Goal: Complete application form

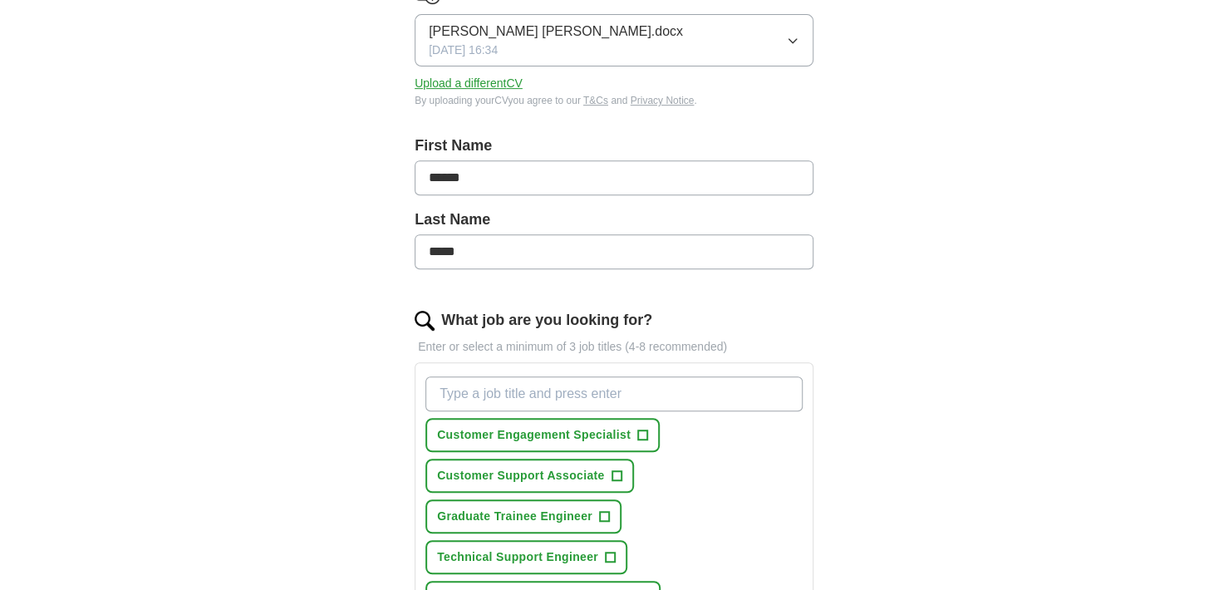
scroll to position [415, 0]
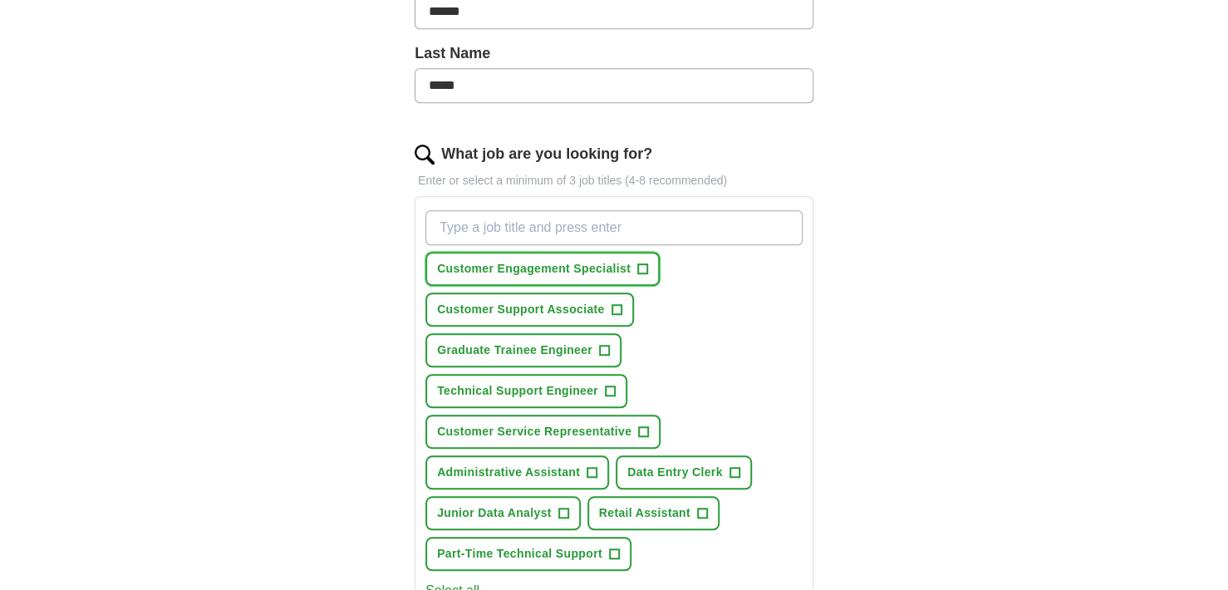
click at [628, 267] on span "Customer Engagement Specialist" at bounding box center [534, 268] width 194 height 17
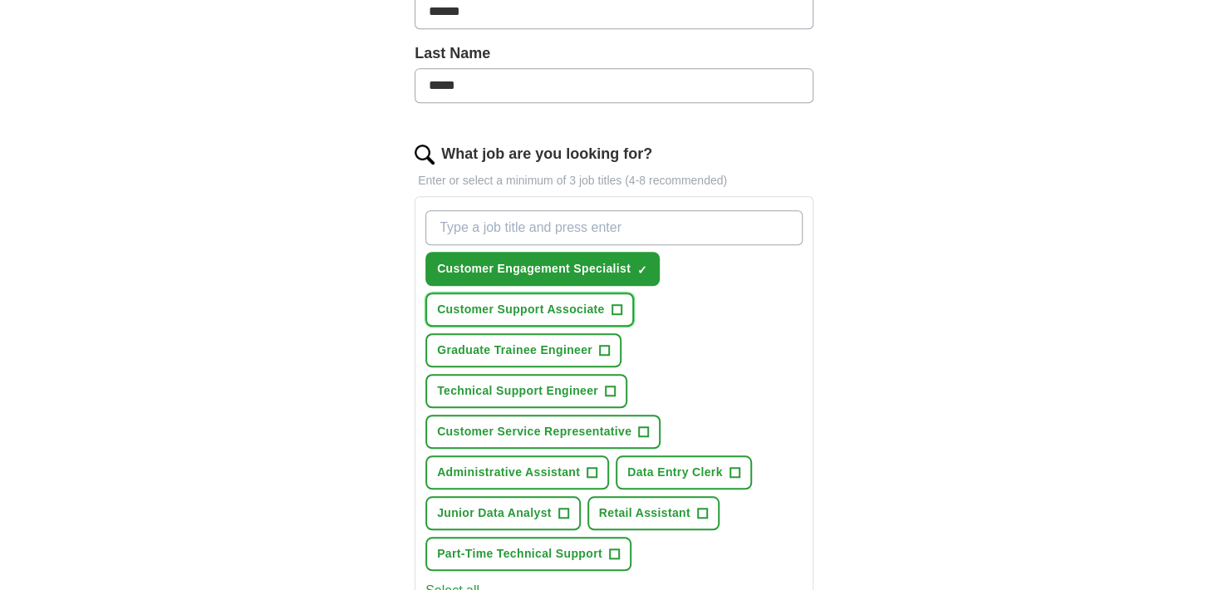
click at [602, 308] on span "Customer Support Associate" at bounding box center [521, 309] width 168 height 17
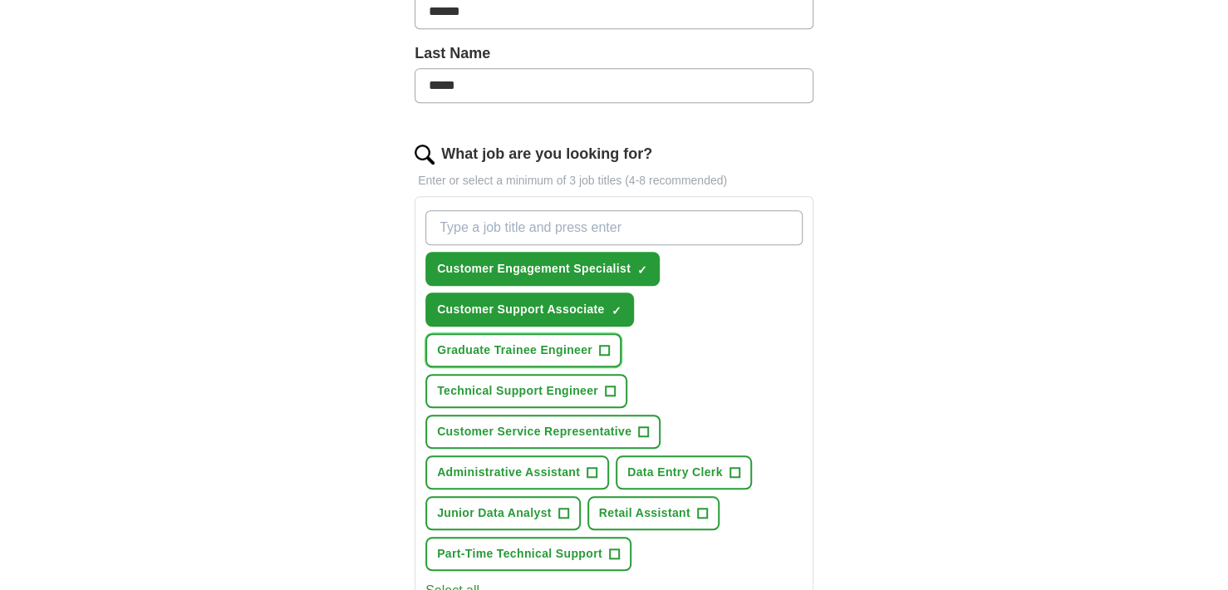
click at [568, 361] on button "Graduate Trainee Engineer +" at bounding box center [523, 350] width 196 height 34
click at [561, 390] on span "Technical Support Engineer" at bounding box center [517, 390] width 161 height 17
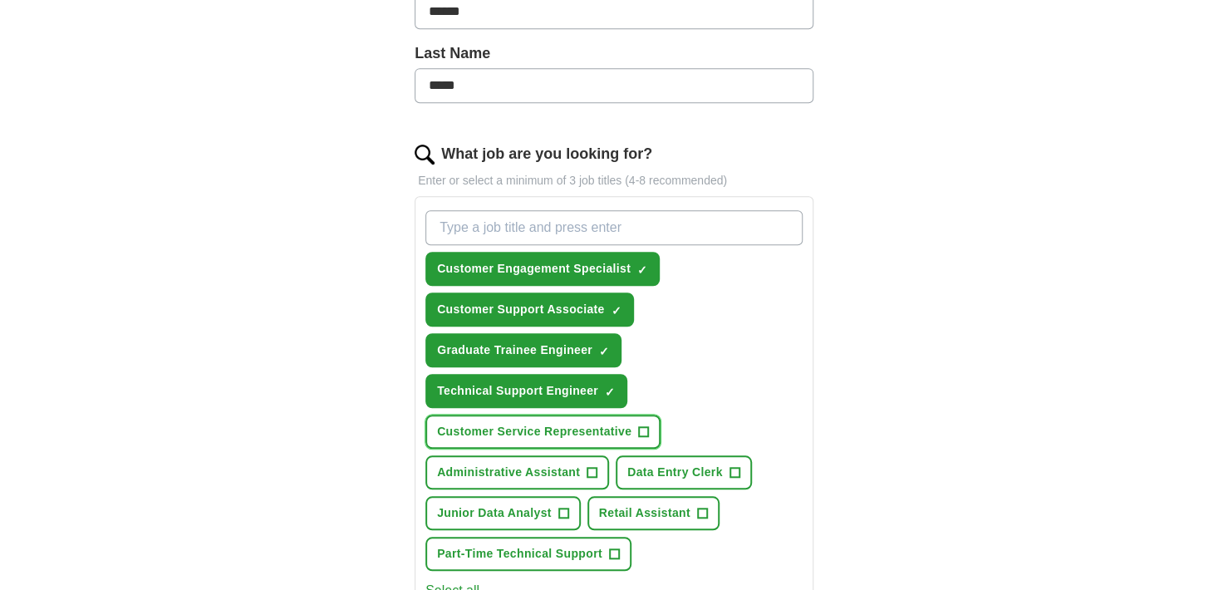
click at [554, 426] on span "Customer Service Representative" at bounding box center [534, 431] width 194 height 17
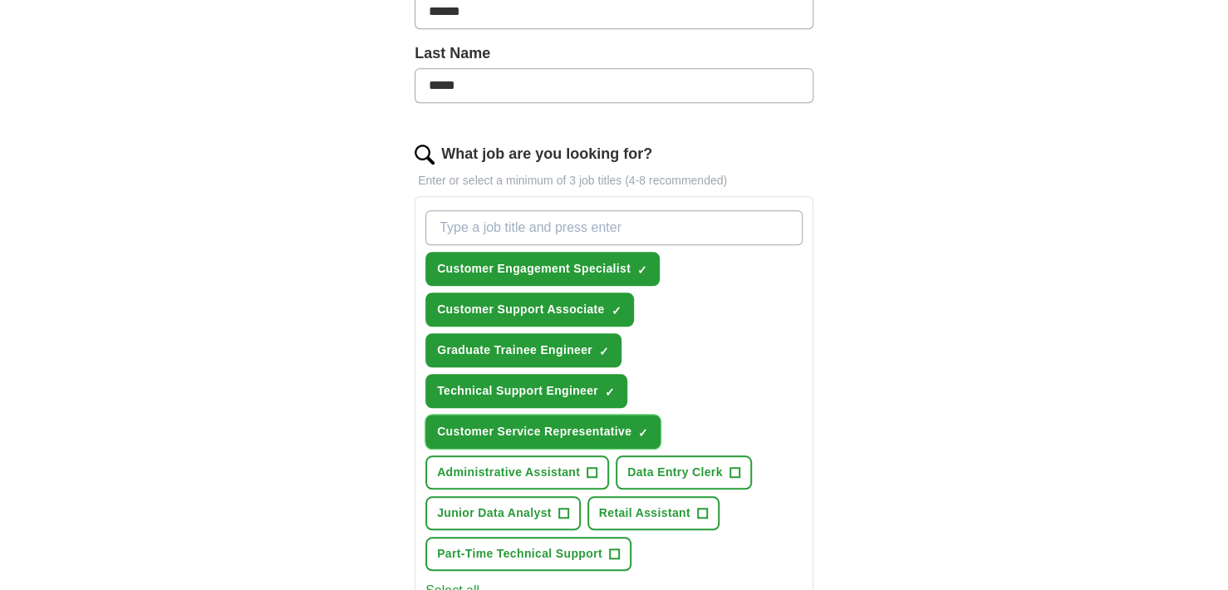
scroll to position [582, 0]
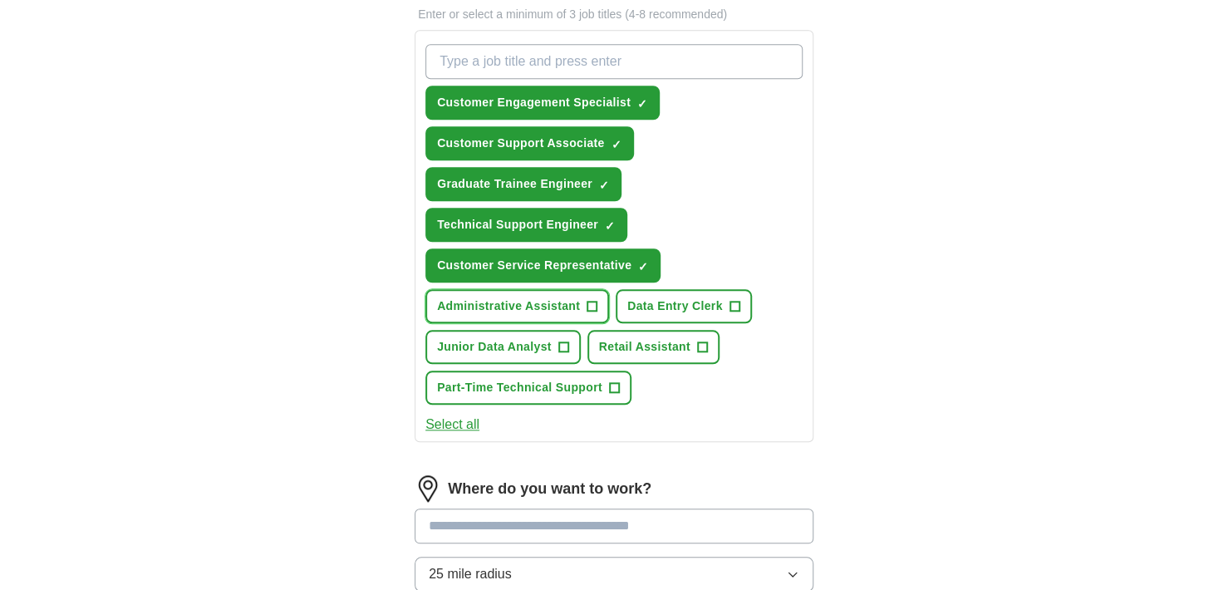
drag, startPoint x: 503, startPoint y: 303, endPoint x: 585, endPoint y: 316, distance: 83.2
click at [504, 303] on span "Administrative Assistant" at bounding box center [508, 305] width 143 height 17
click at [640, 307] on span "Data Entry Clerk" at bounding box center [675, 305] width 96 height 17
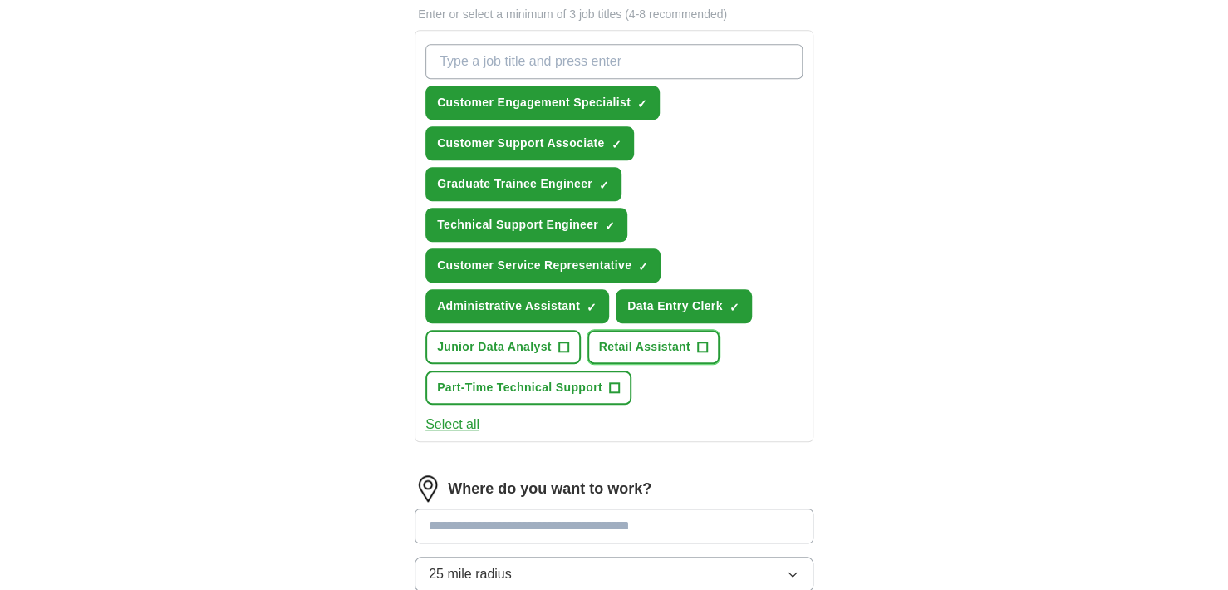
click at [631, 353] on button "Retail Assistant +" at bounding box center [653, 347] width 132 height 34
click at [509, 341] on span "Junior Data Analyst" at bounding box center [494, 346] width 115 height 17
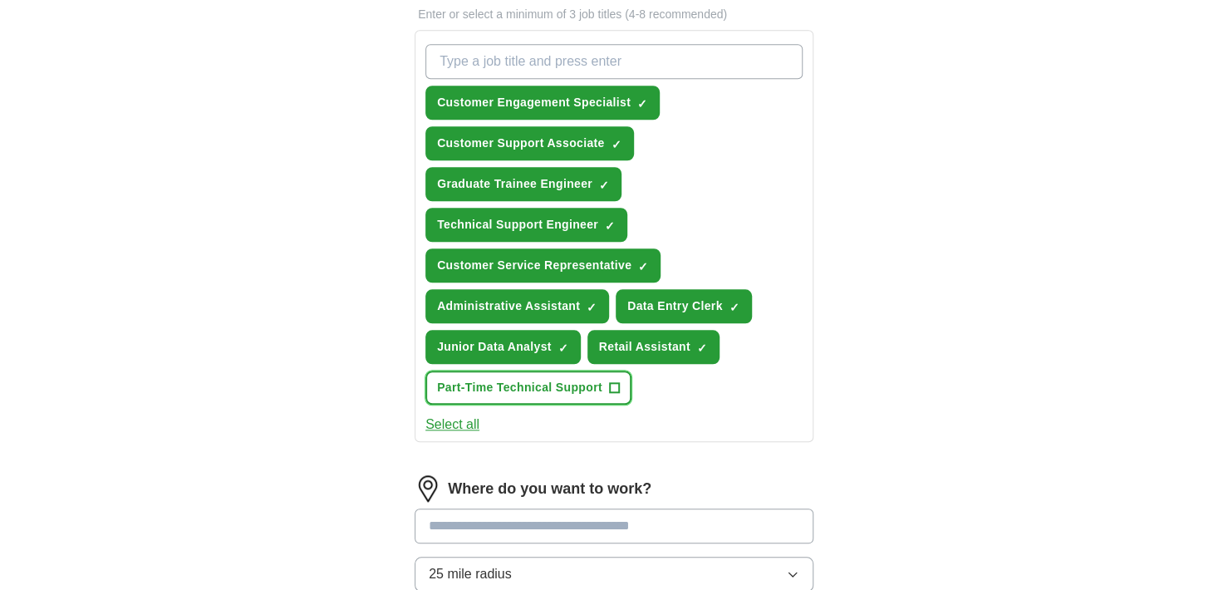
click at [509, 371] on button "Part-Time Technical Support +" at bounding box center [528, 388] width 206 height 34
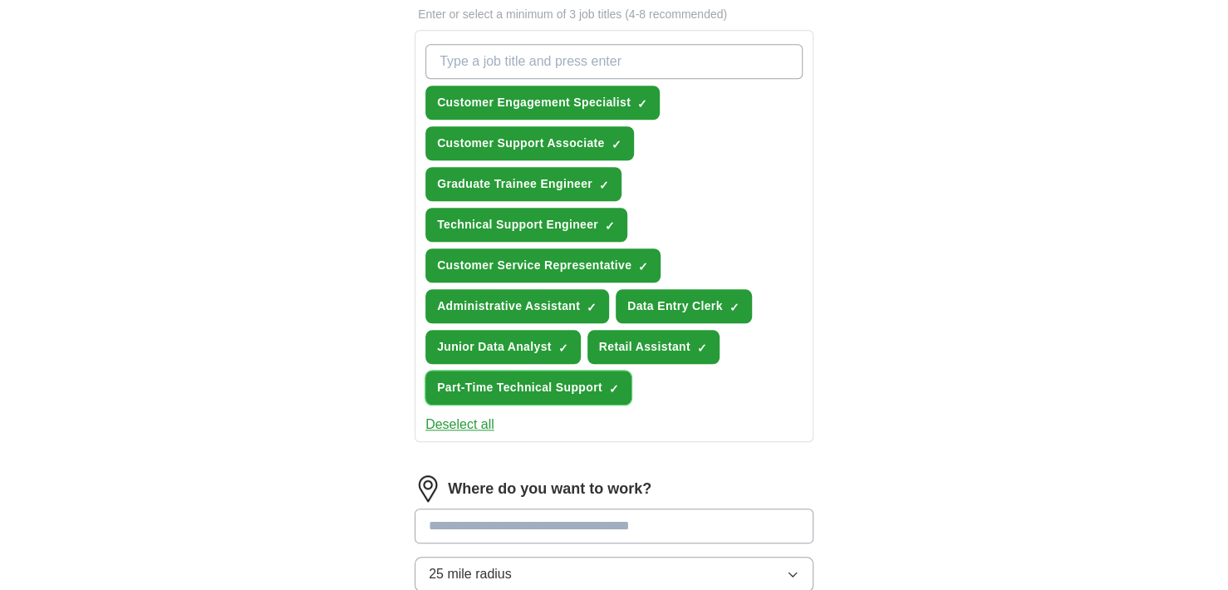
scroll to position [748, 0]
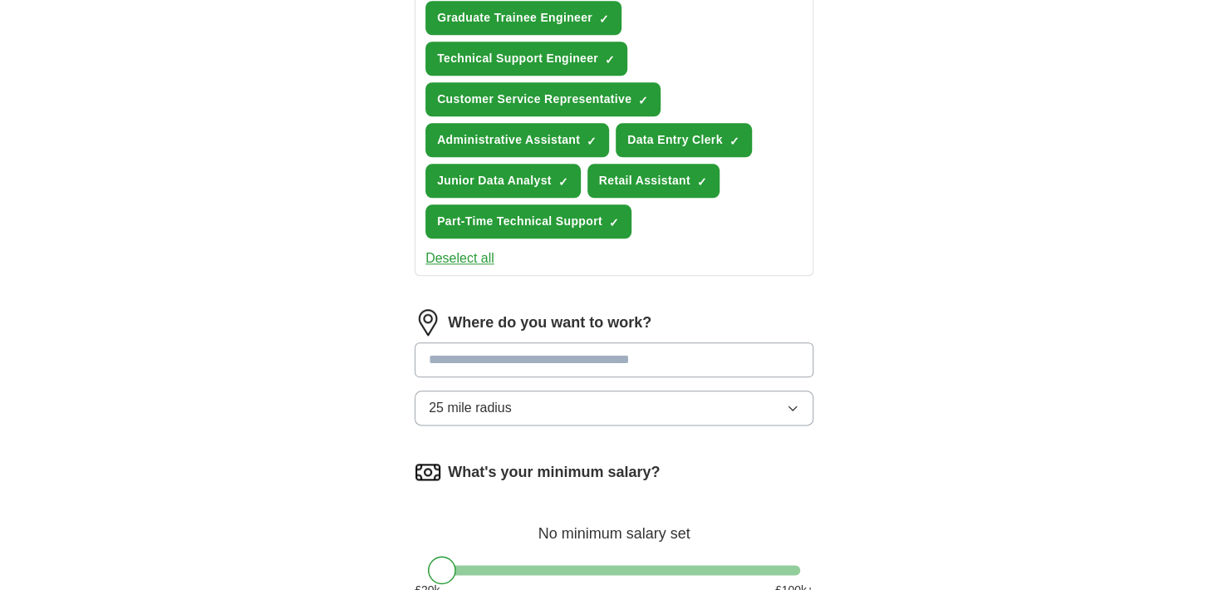
click at [620, 353] on input at bounding box center [614, 359] width 399 height 35
click at [646, 396] on div "Where do you want to work? ***** 25 mile radius" at bounding box center [614, 374] width 399 height 130
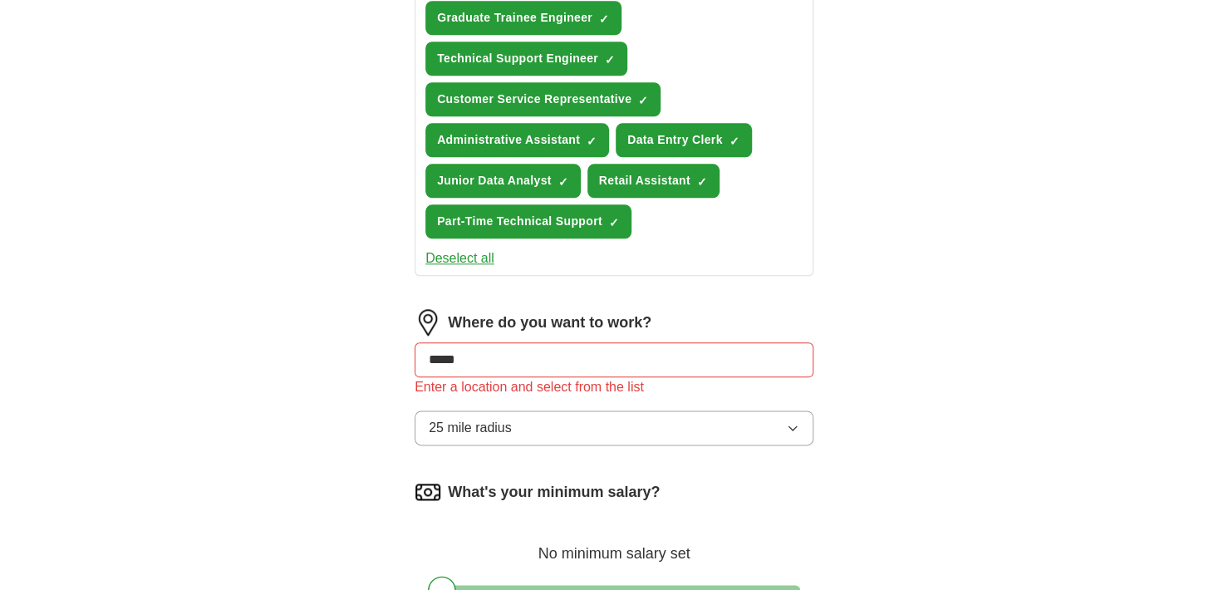
drag, startPoint x: 462, startPoint y: 358, endPoint x: 314, endPoint y: 353, distance: 148.0
click at [314, 353] on div "ApplyIQ Let ApplyIQ do the hard work of searching and applying for jobs. Just t…" at bounding box center [614, 21] width 1064 height 1436
click at [448, 361] on input "*****" at bounding box center [614, 359] width 399 height 35
click at [356, 370] on div "Let ApplyIQ do the hard work of searching and applying for jobs. Just tell us w…" at bounding box center [614, 67] width 532 height 1343
drag, startPoint x: 527, startPoint y: 351, endPoint x: 316, endPoint y: 351, distance: 211.0
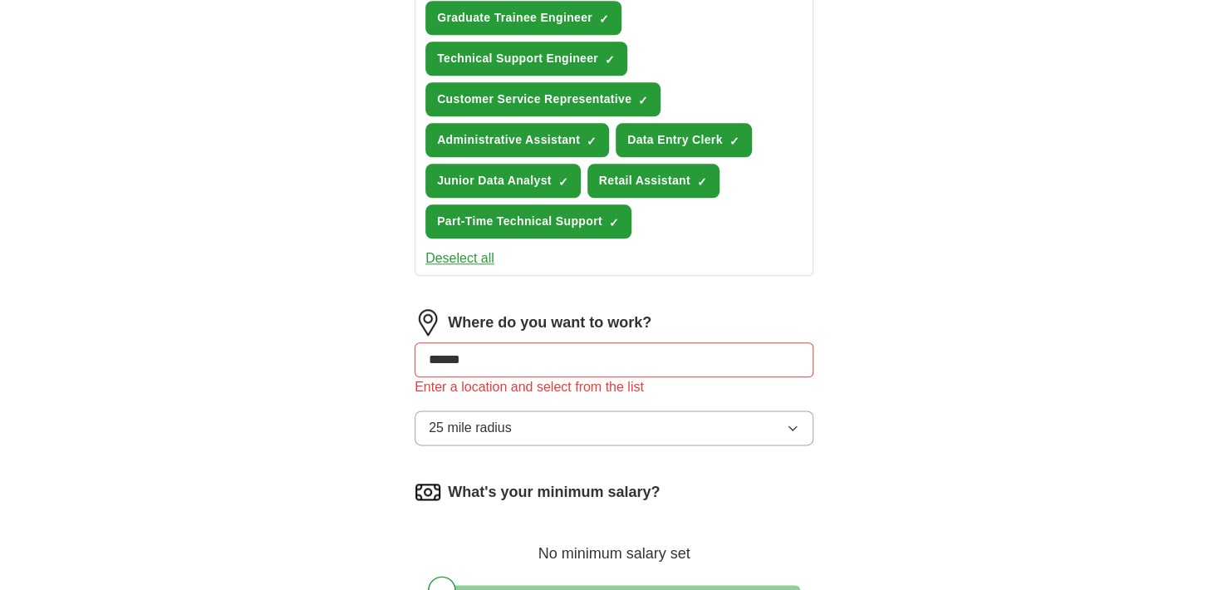
click at [316, 351] on div "ApplyIQ Let ApplyIQ do the hard work of searching and applying for jobs. Just t…" at bounding box center [614, 21] width 1064 height 1436
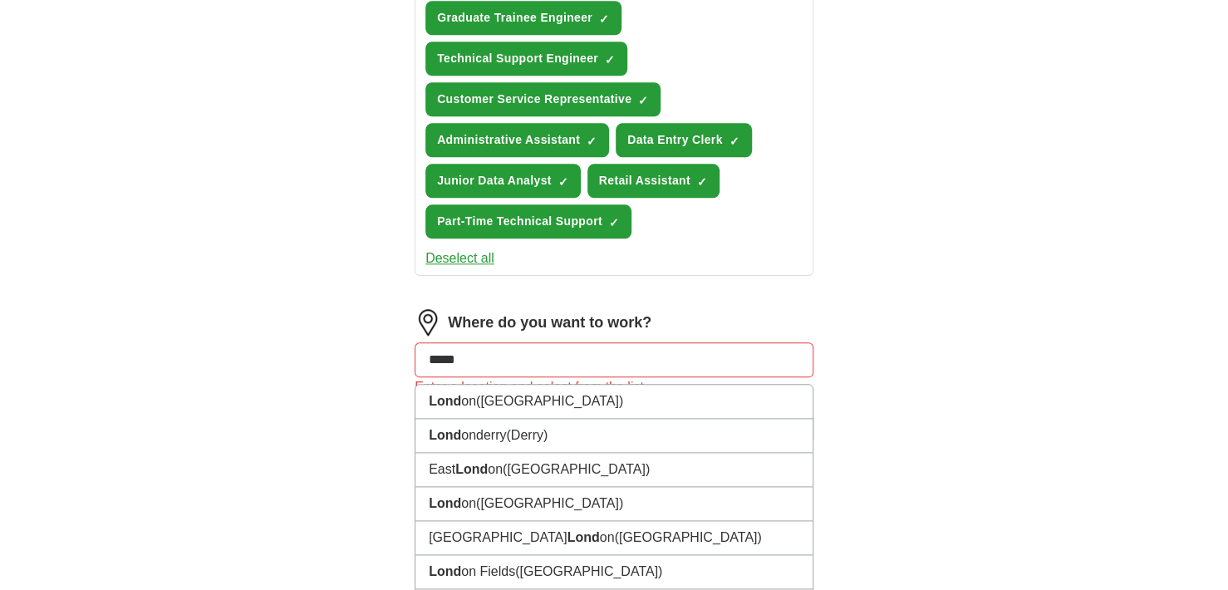
type input "******"
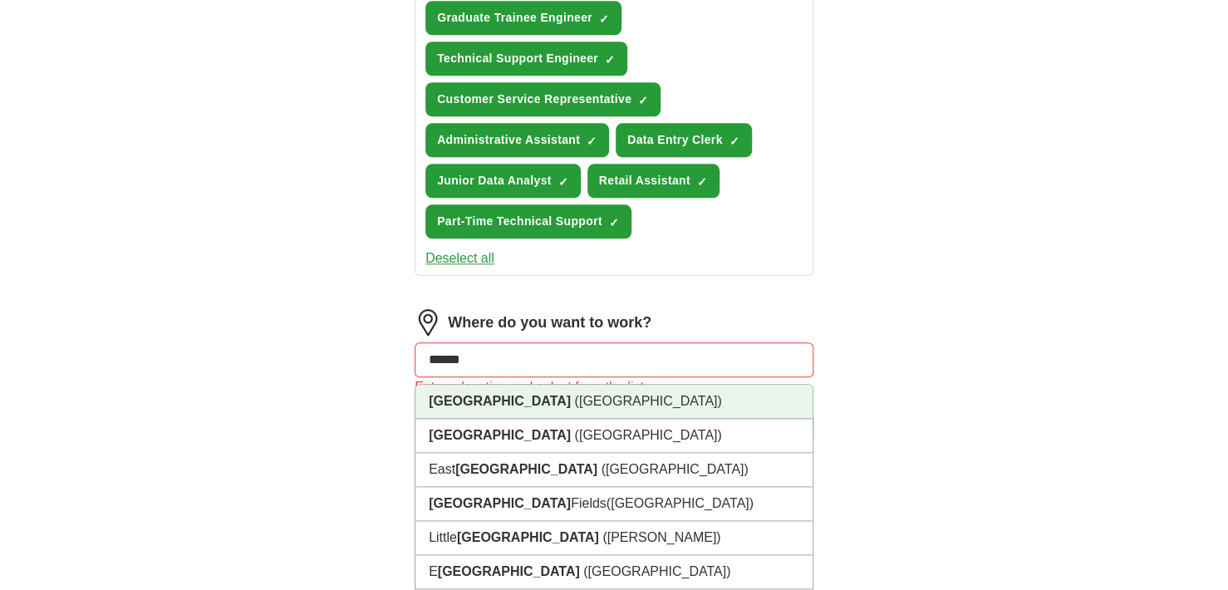
click at [574, 394] on span "([GEOGRAPHIC_DATA])" at bounding box center [647, 401] width 147 height 14
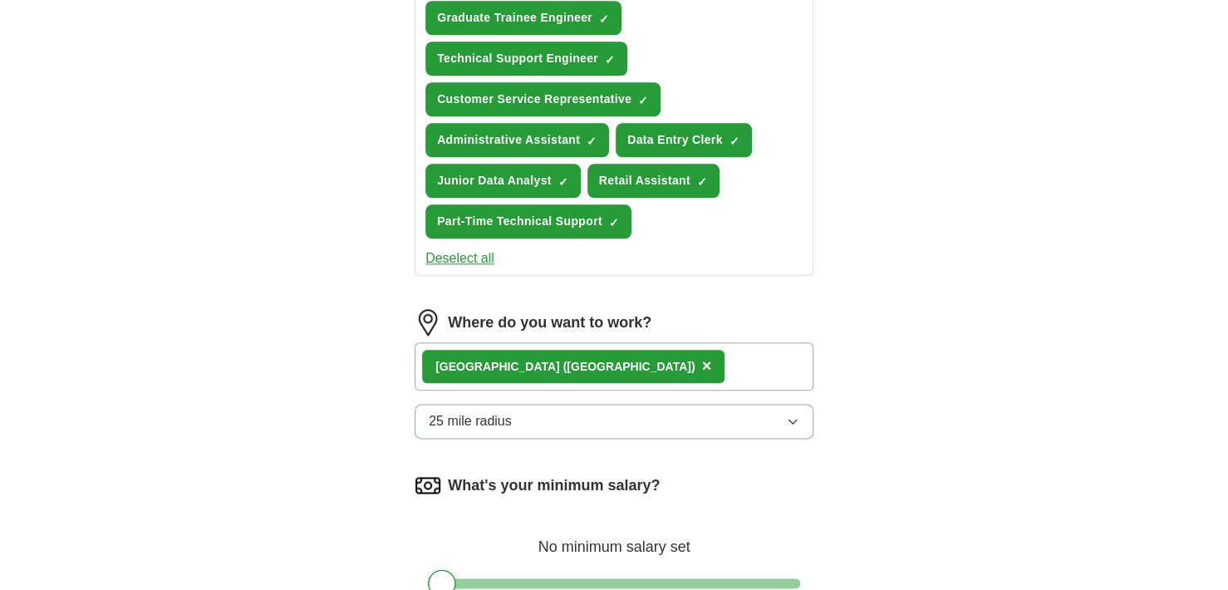
click at [509, 412] on span "25 mile radius" at bounding box center [470, 421] width 83 height 20
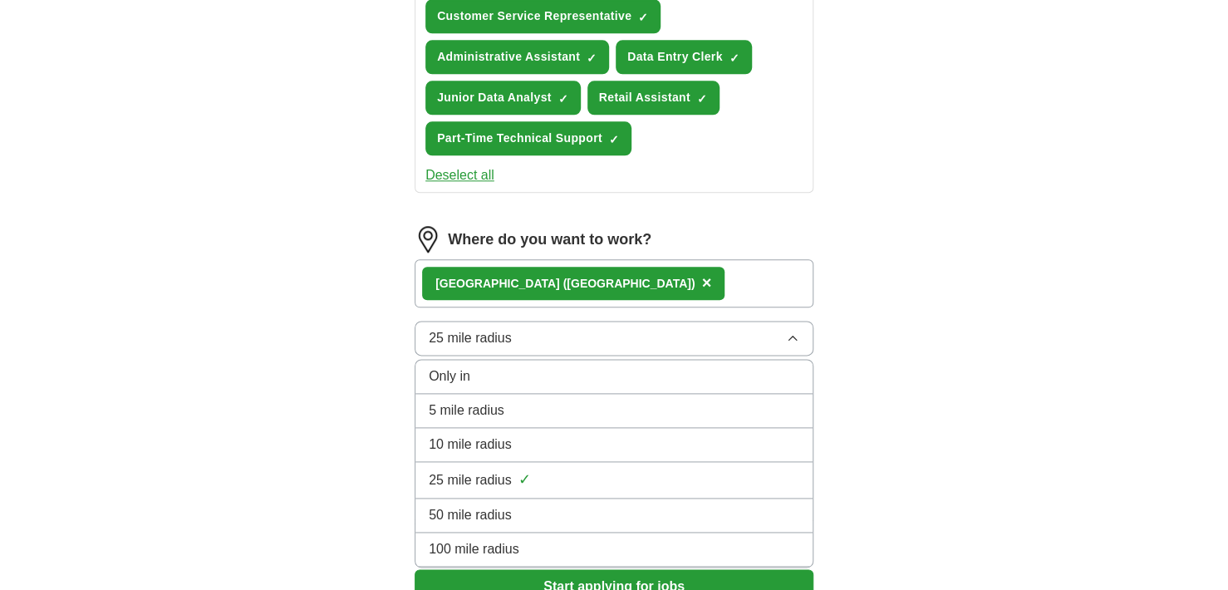
scroll to position [914, 0]
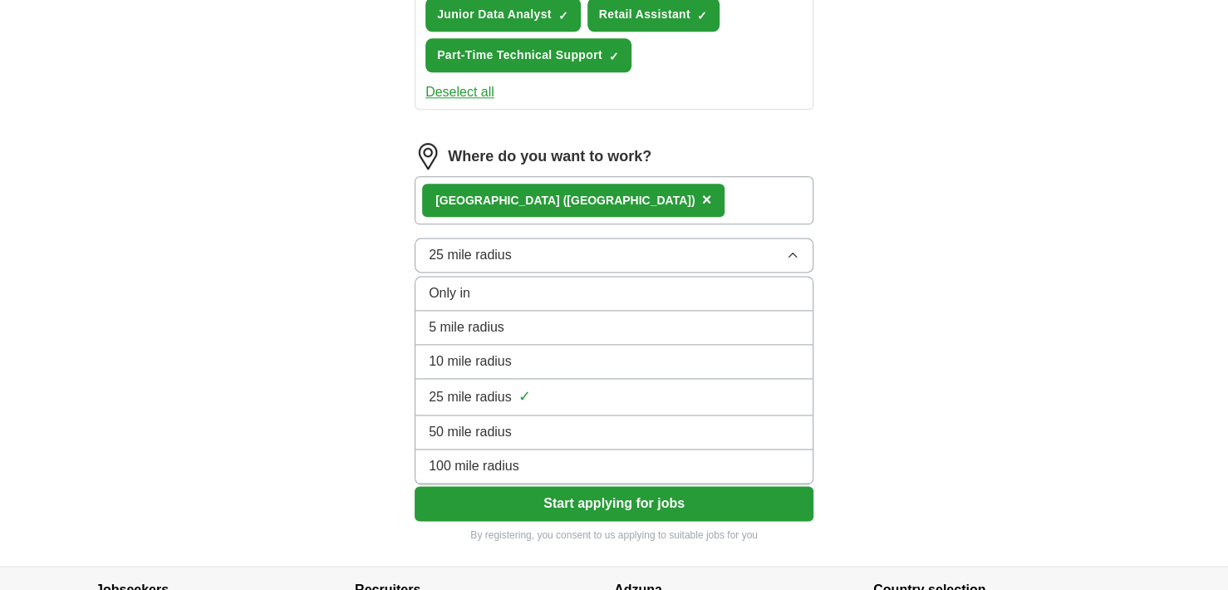
click at [462, 486] on button "Start applying for jobs" at bounding box center [614, 503] width 399 height 35
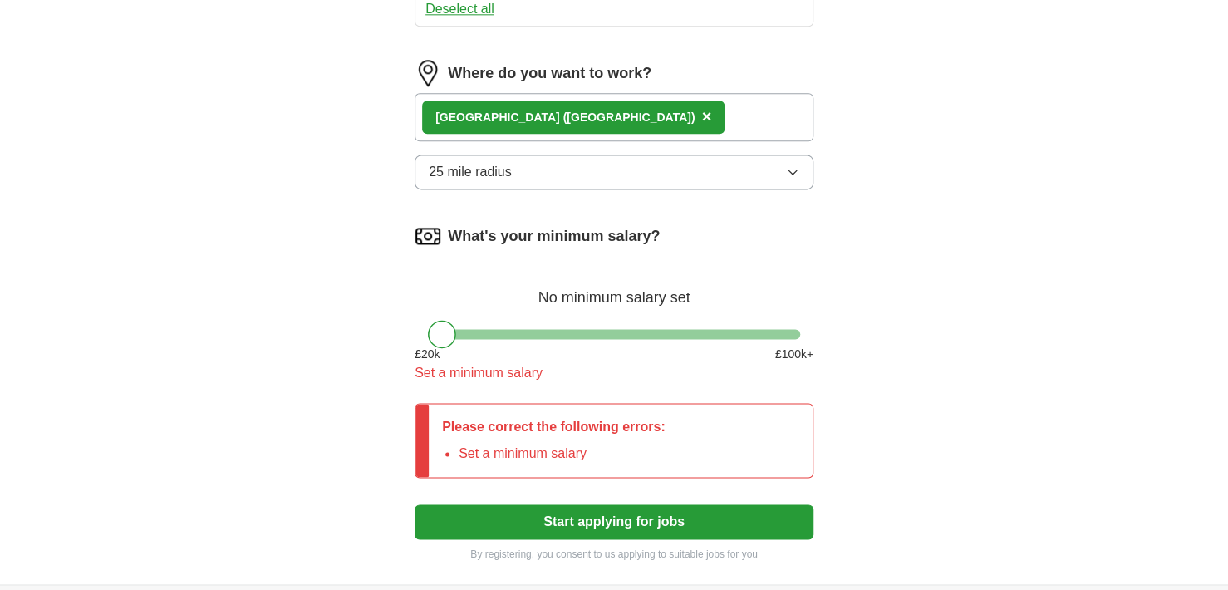
scroll to position [1080, 0]
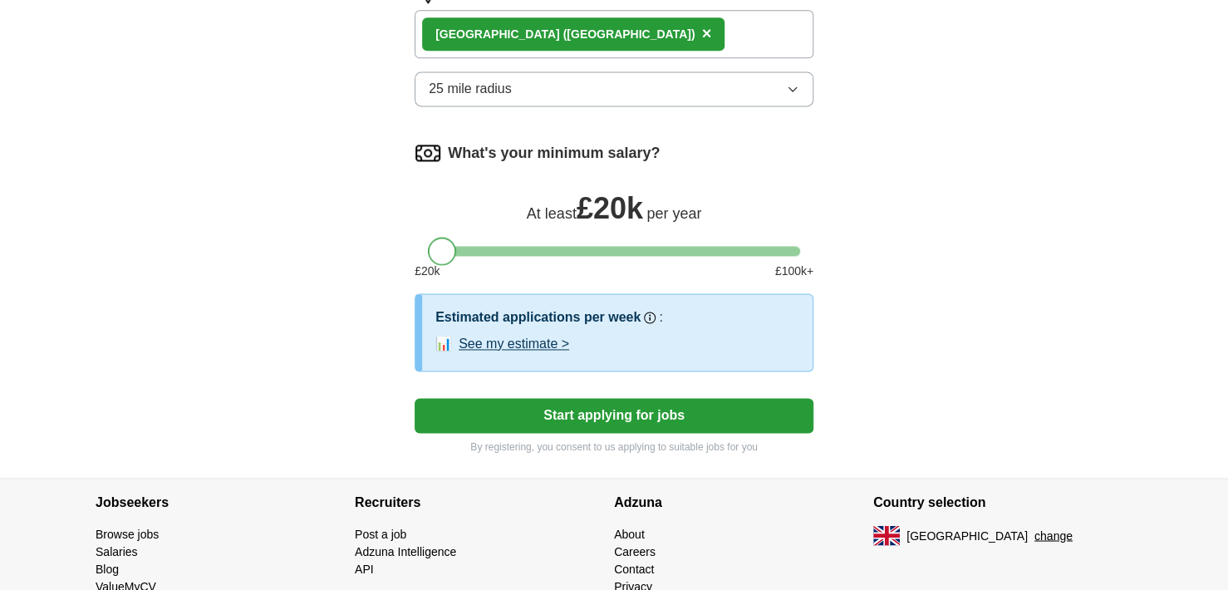
drag, startPoint x: 444, startPoint y: 252, endPoint x: 442, endPoint y: 238, distance: 13.4
click at [442, 238] on div at bounding box center [442, 251] width 28 height 28
drag, startPoint x: 435, startPoint y: 245, endPoint x: 402, endPoint y: 240, distance: 33.6
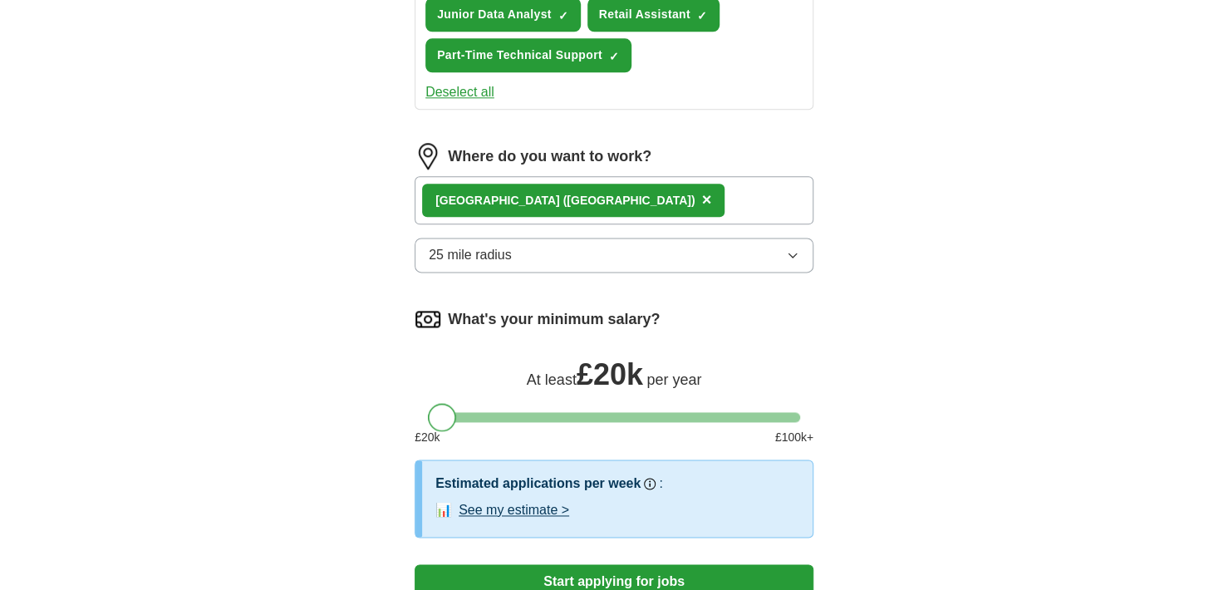
scroll to position [997, 0]
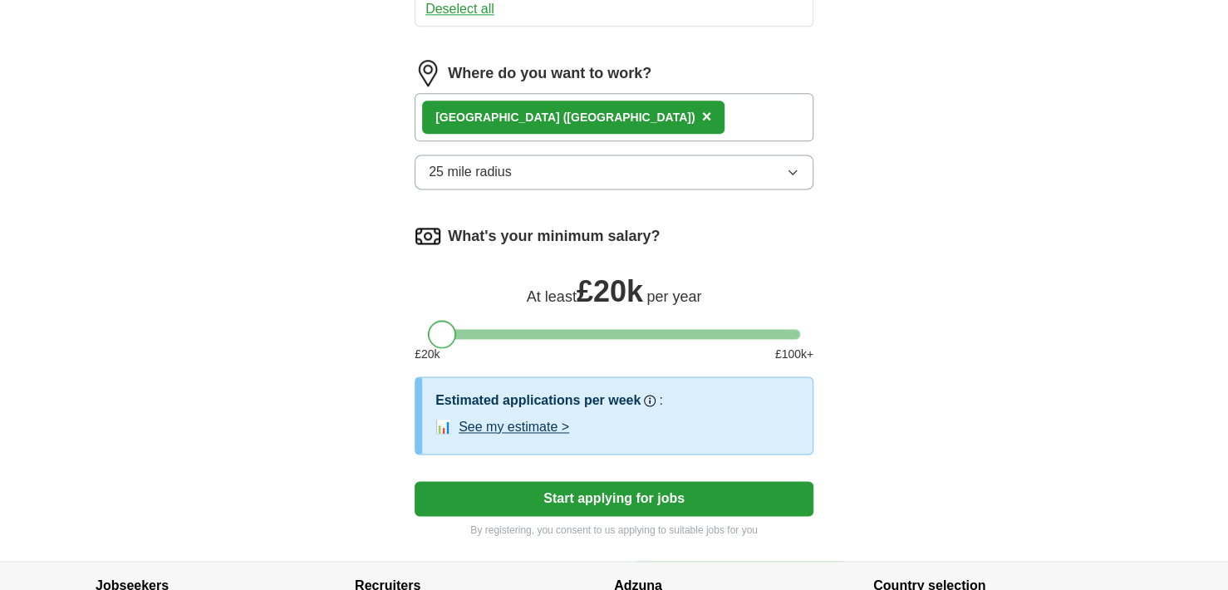
click at [515, 177] on button "25 mile radius" at bounding box center [614, 172] width 399 height 35
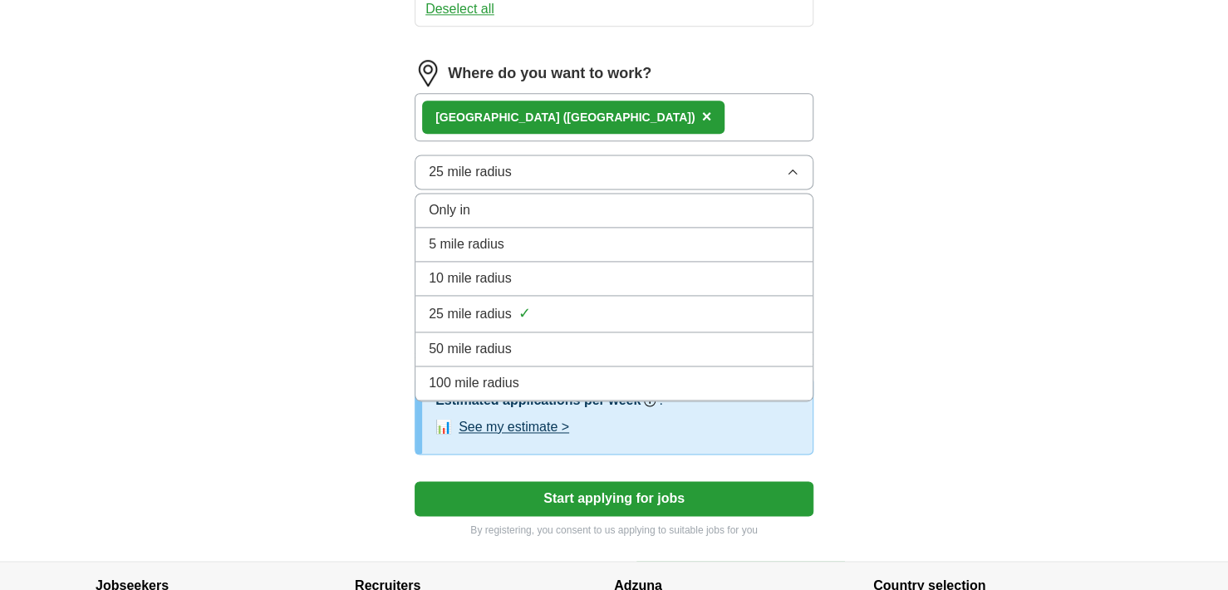
click at [482, 376] on span "100 mile radius" at bounding box center [474, 383] width 91 height 20
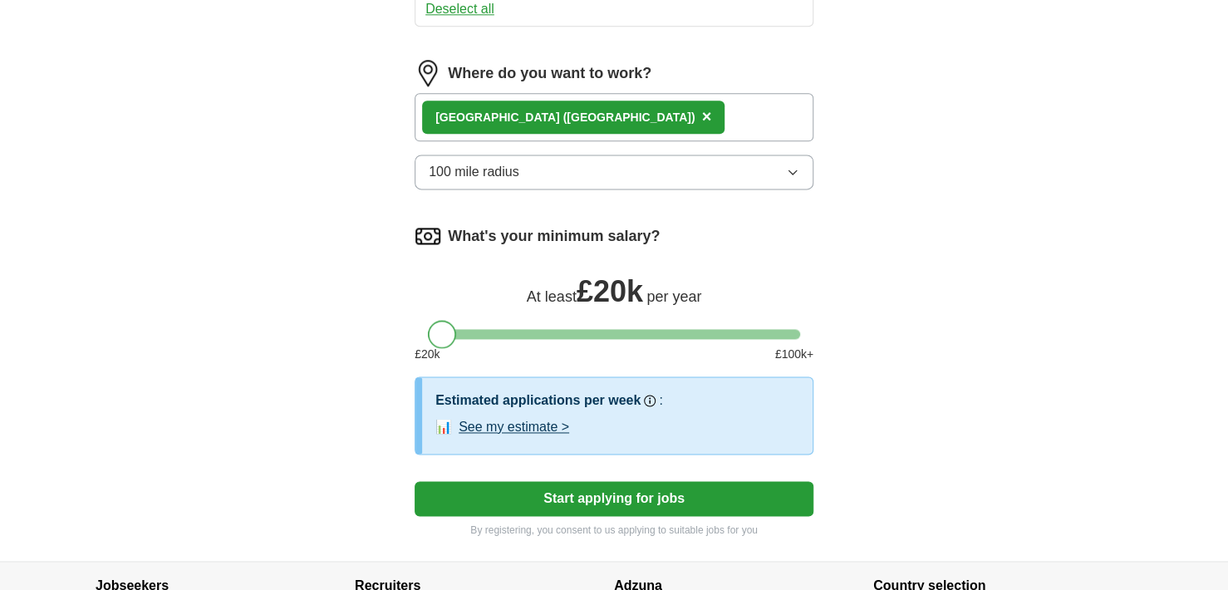
drag, startPoint x: 434, startPoint y: 330, endPoint x: 378, endPoint y: 318, distance: 56.9
click at [483, 484] on button "Start applying for jobs" at bounding box center [614, 498] width 399 height 35
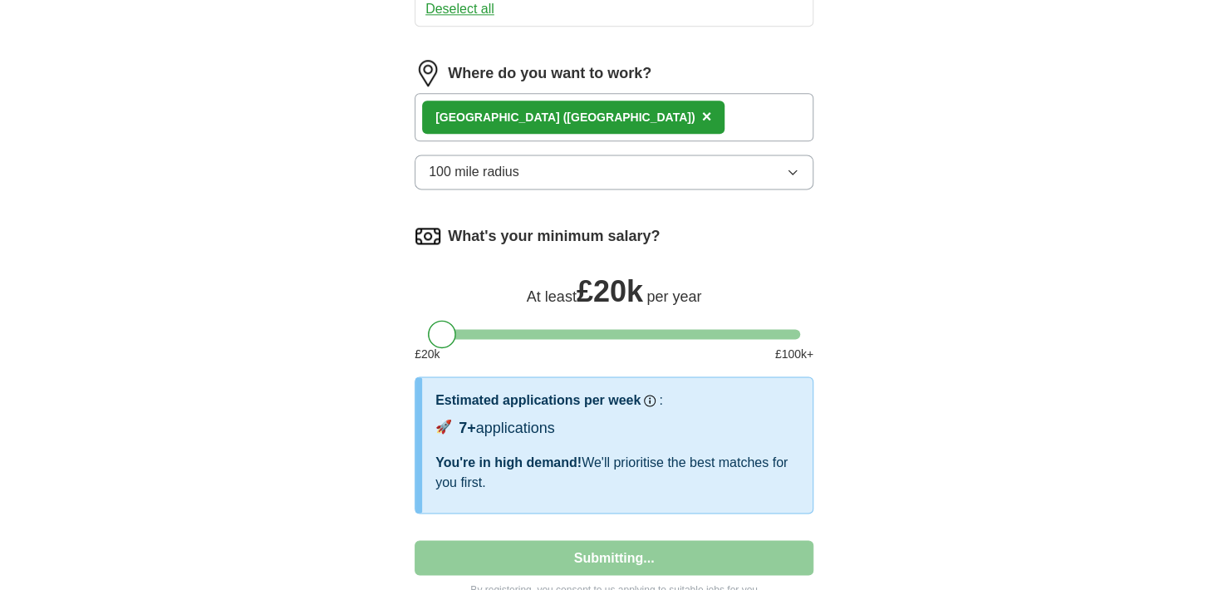
select select "**"
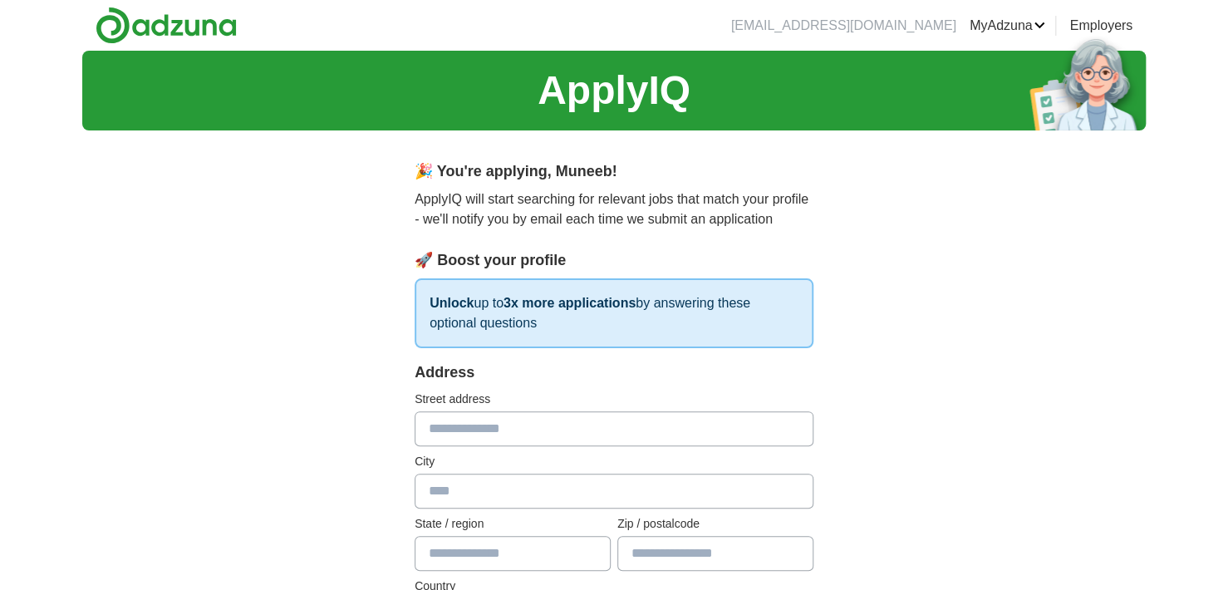
scroll to position [83, 0]
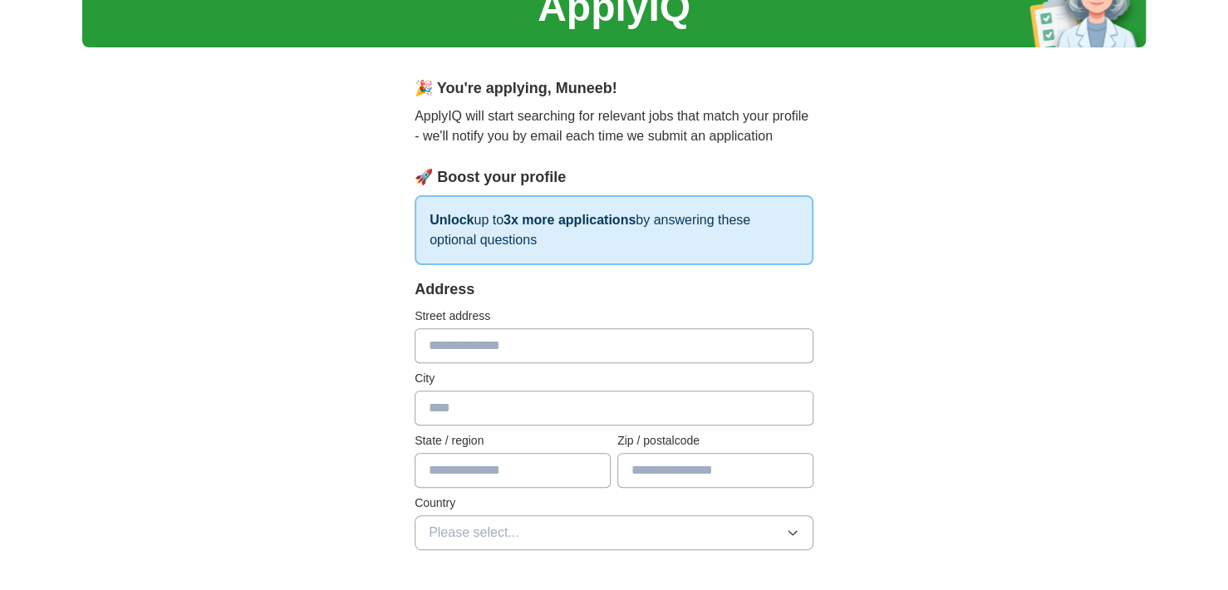
click at [538, 338] on input "text" at bounding box center [614, 345] width 399 height 35
type input "*"
type input "**********"
click at [505, 420] on input "text" at bounding box center [614, 408] width 399 height 35
type input "******"
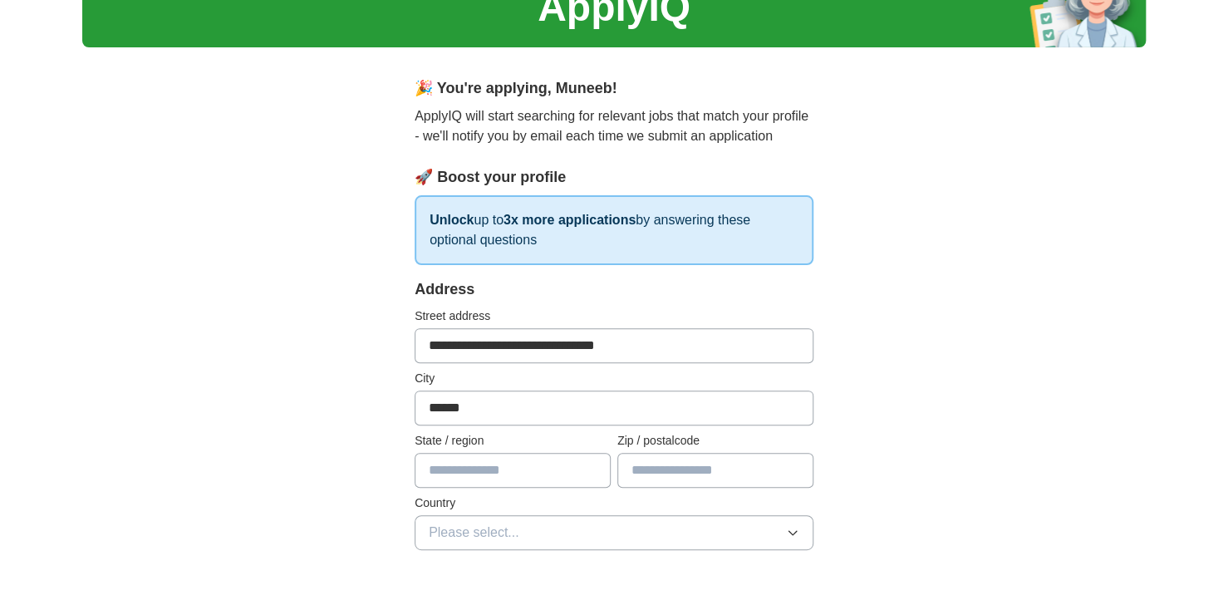
click at [528, 469] on input "text" at bounding box center [513, 470] width 196 height 35
type input "*"
type input "*******"
click at [702, 470] on input "text" at bounding box center [715, 470] width 196 height 35
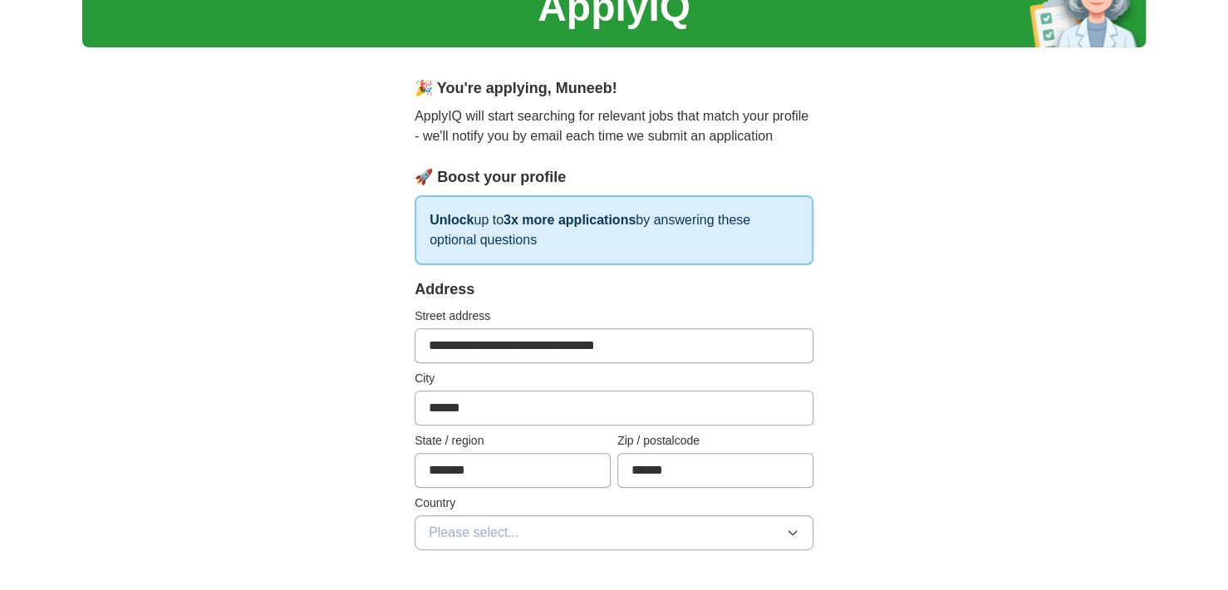
type input "******"
click at [676, 536] on button "Please select..." at bounding box center [614, 532] width 399 height 35
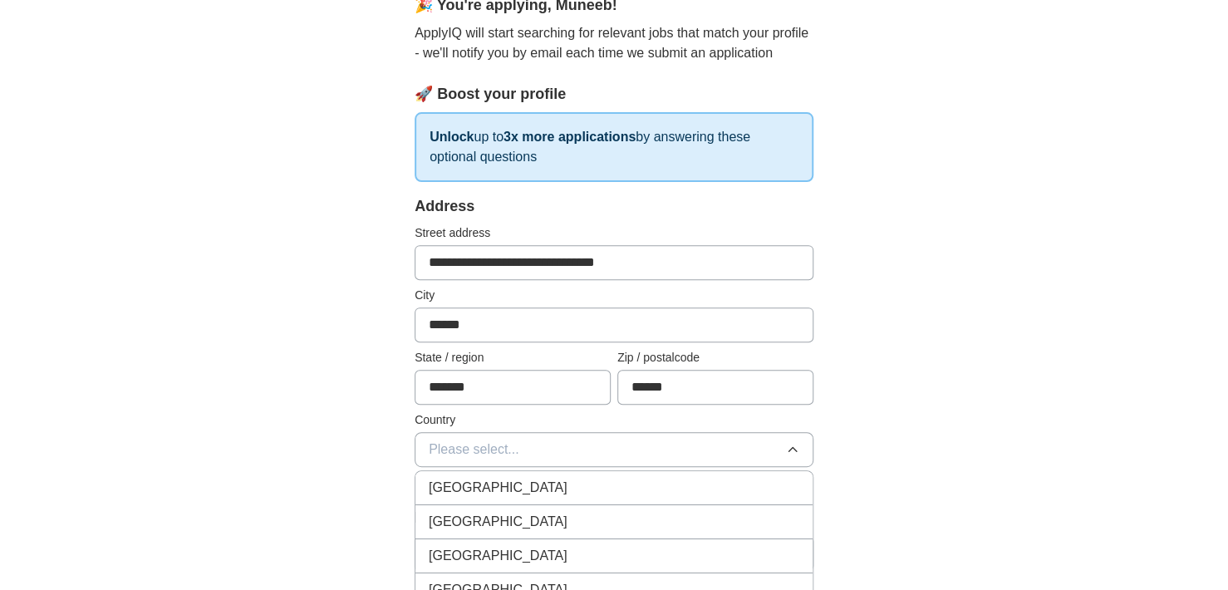
scroll to position [249, 0]
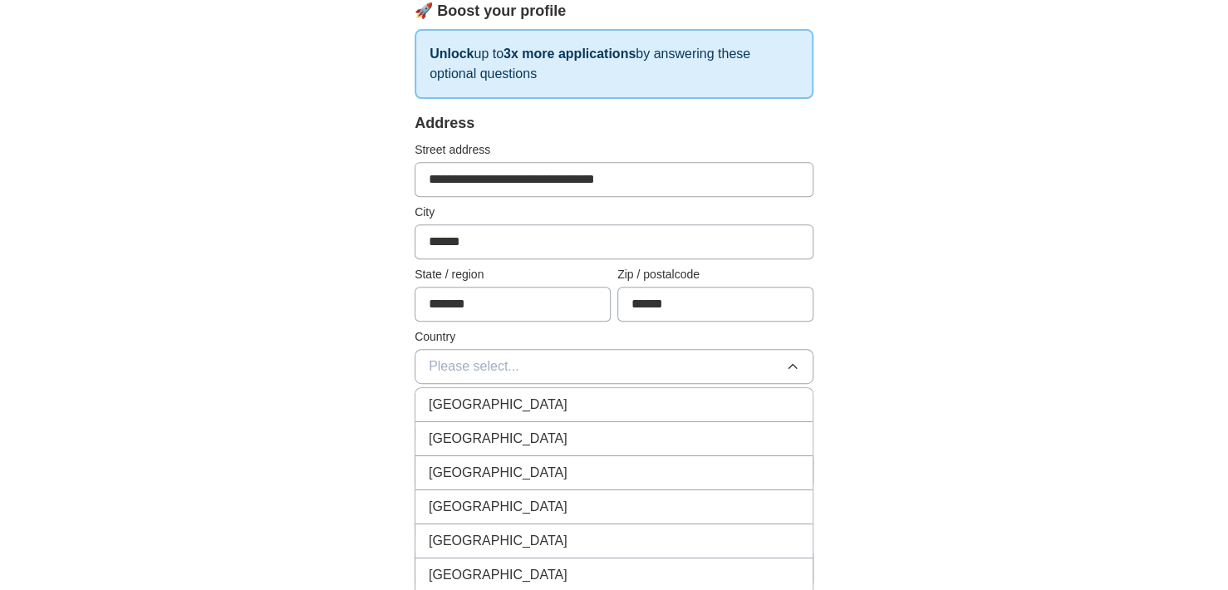
click at [663, 388] on li "[GEOGRAPHIC_DATA]" at bounding box center [613, 405] width 397 height 34
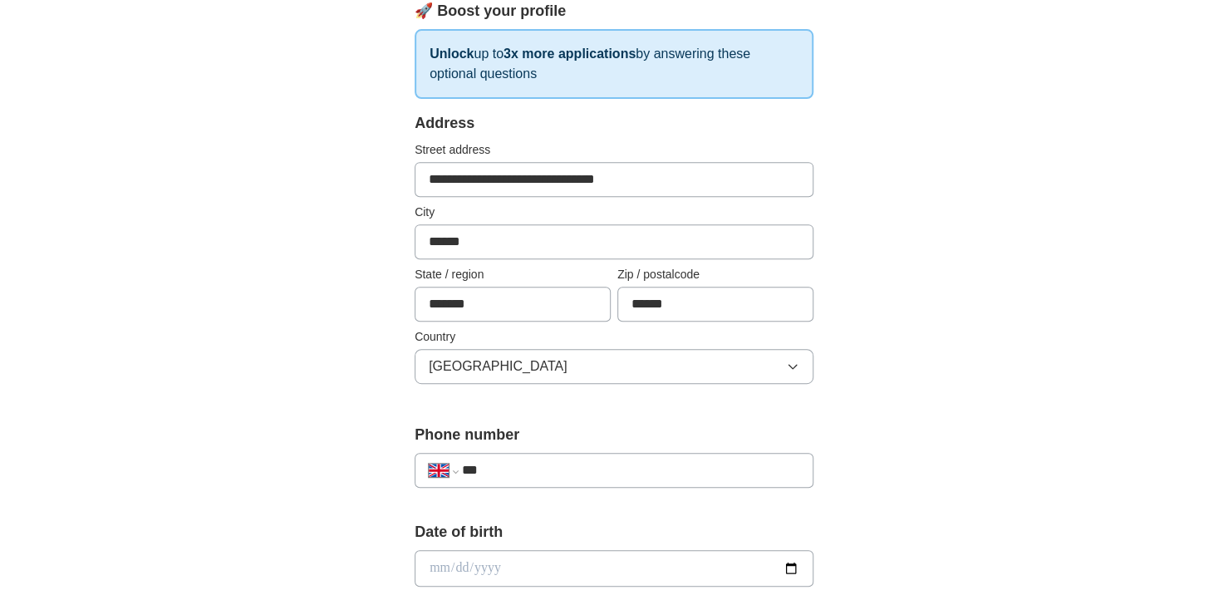
click at [510, 462] on input "***" at bounding box center [630, 470] width 337 height 20
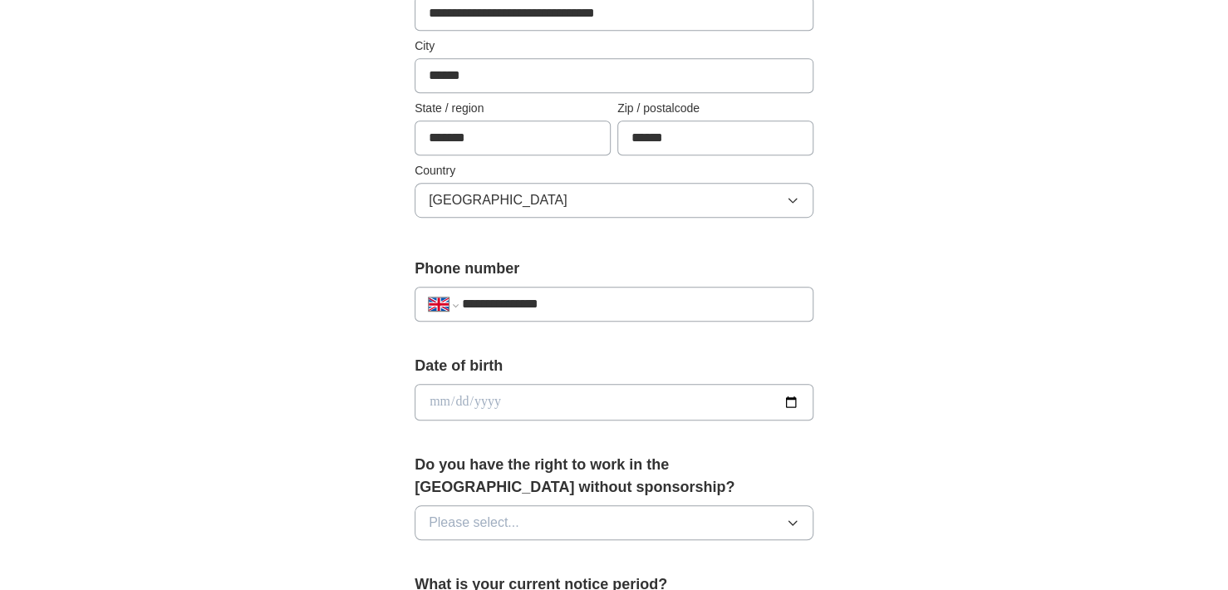
type input "**********"
click at [503, 399] on input "date" at bounding box center [614, 402] width 399 height 37
click at [786, 398] on input "date" at bounding box center [614, 402] width 399 height 37
type input "**********"
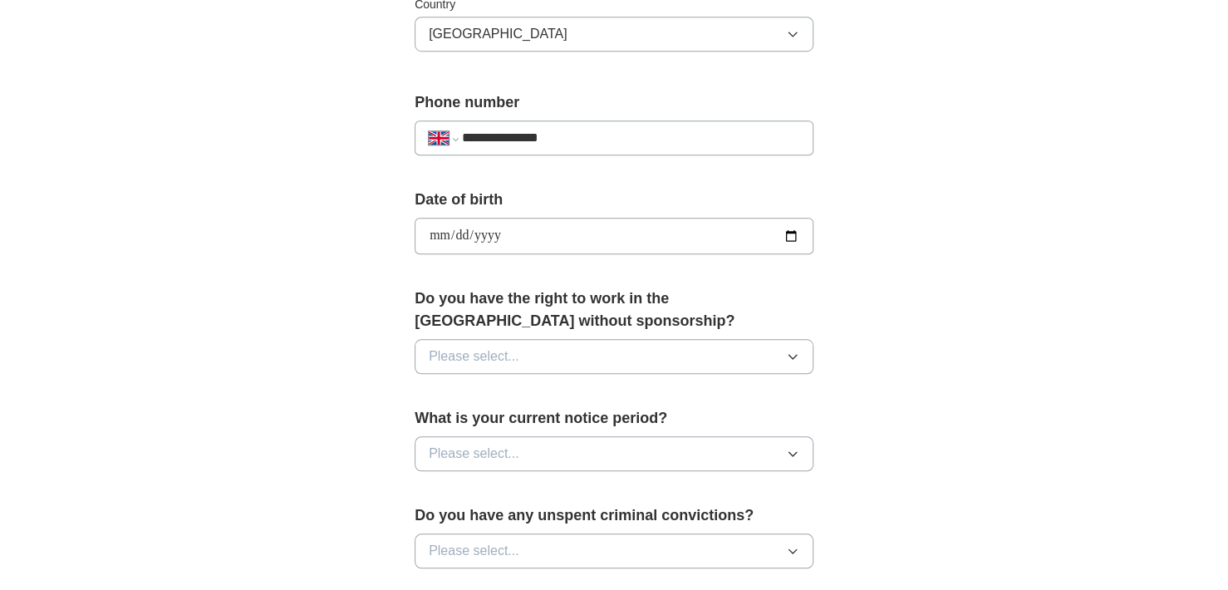
click at [746, 359] on button "Please select..." at bounding box center [614, 356] width 399 height 35
click at [696, 426] on div "No" at bounding box center [614, 429] width 371 height 20
click at [745, 360] on button "No" at bounding box center [614, 356] width 399 height 35
click at [902, 343] on div "**********" at bounding box center [614, 214] width 1064 height 1491
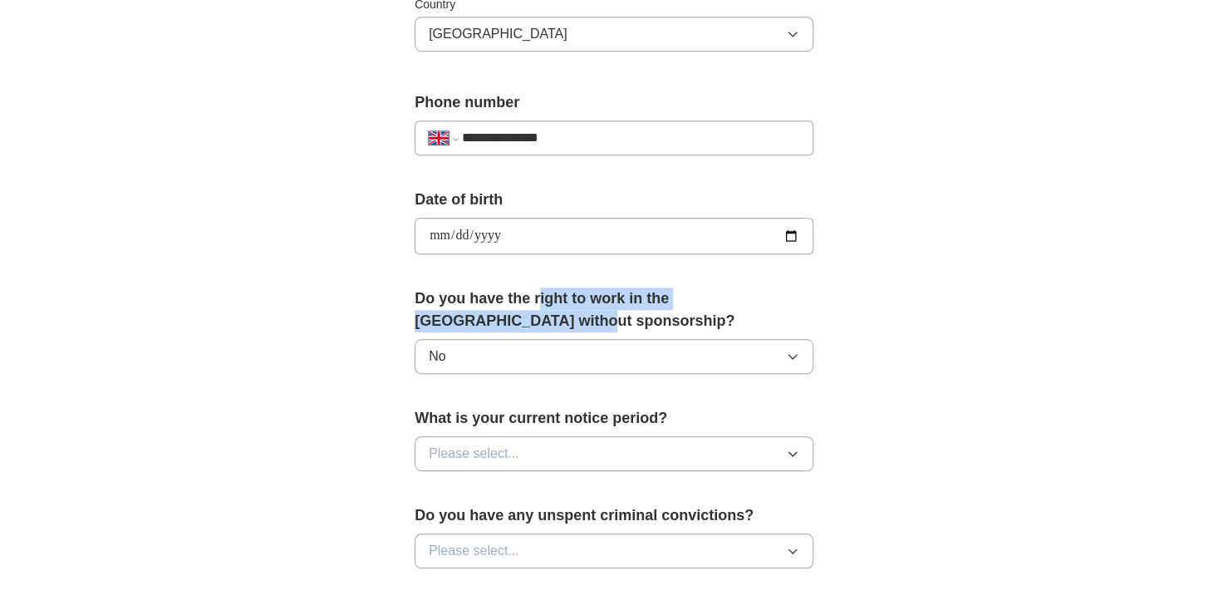
drag, startPoint x: 538, startPoint y: 287, endPoint x: 542, endPoint y: 312, distance: 25.3
click at [542, 312] on label "Do you have the right to work in the [GEOGRAPHIC_DATA] without sponsorship?" at bounding box center [614, 309] width 399 height 45
drag, startPoint x: 533, startPoint y: 294, endPoint x: 503, endPoint y: 322, distance: 41.1
click at [503, 322] on label "Do you have the right to work in the [GEOGRAPHIC_DATA] without sponsorship?" at bounding box center [614, 309] width 399 height 45
copy label "right to work in the [GEOGRAPHIC_DATA] without sponsorship"
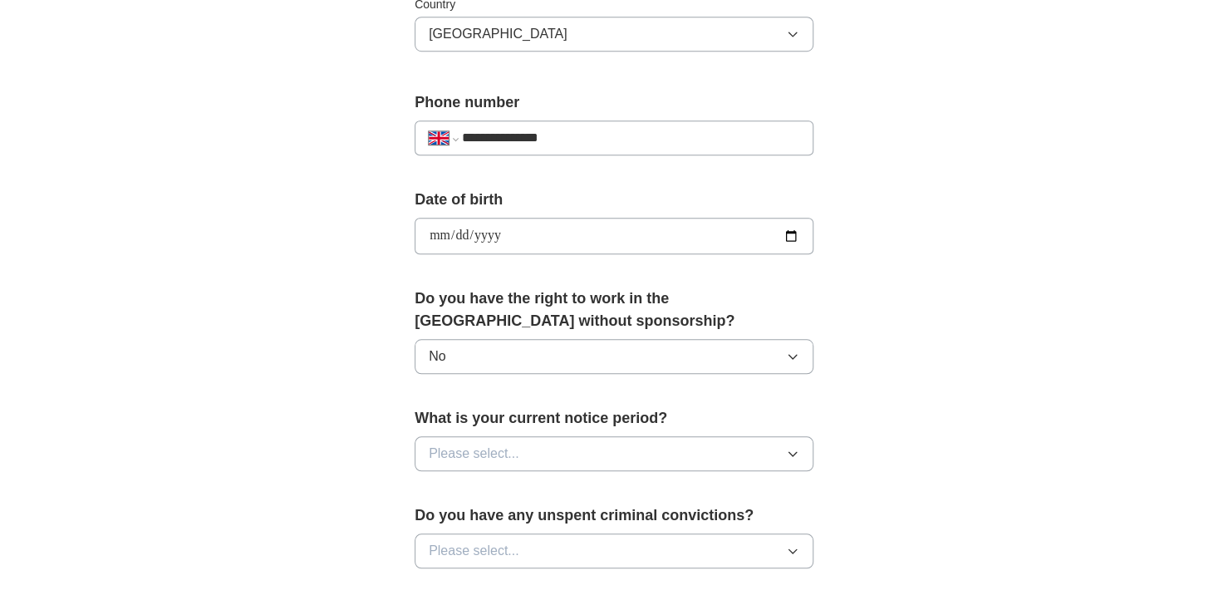
click at [656, 387] on form "**********" at bounding box center [614, 361] width 399 height 1163
click at [676, 439] on button "Please select..." at bounding box center [614, 453] width 399 height 35
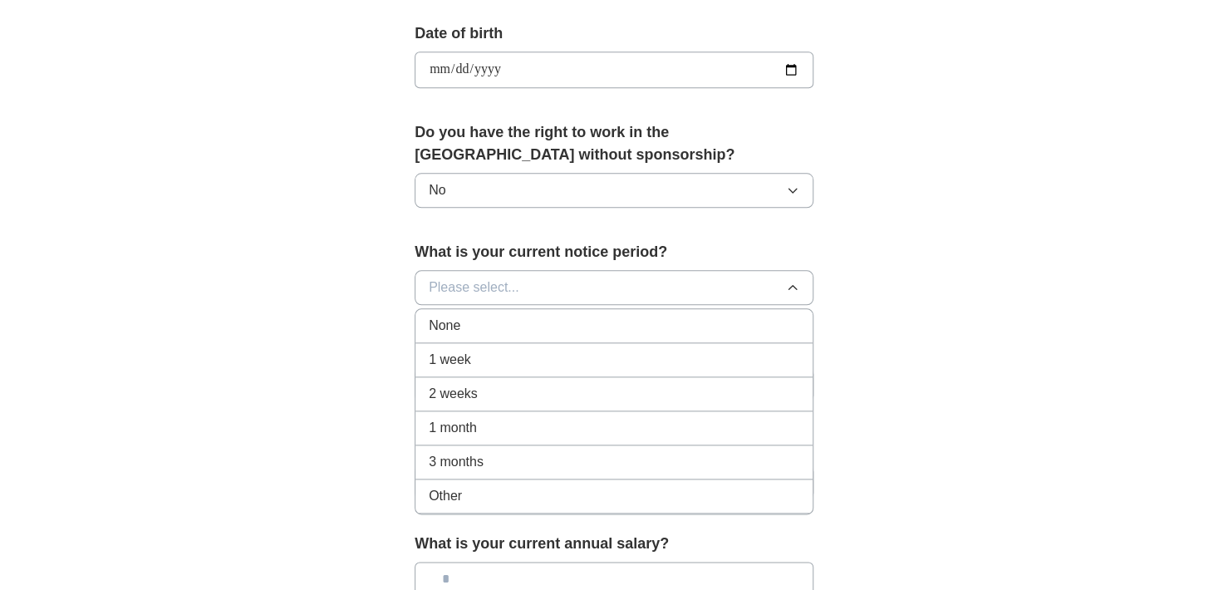
click at [492, 486] on div "Other" at bounding box center [614, 496] width 371 height 20
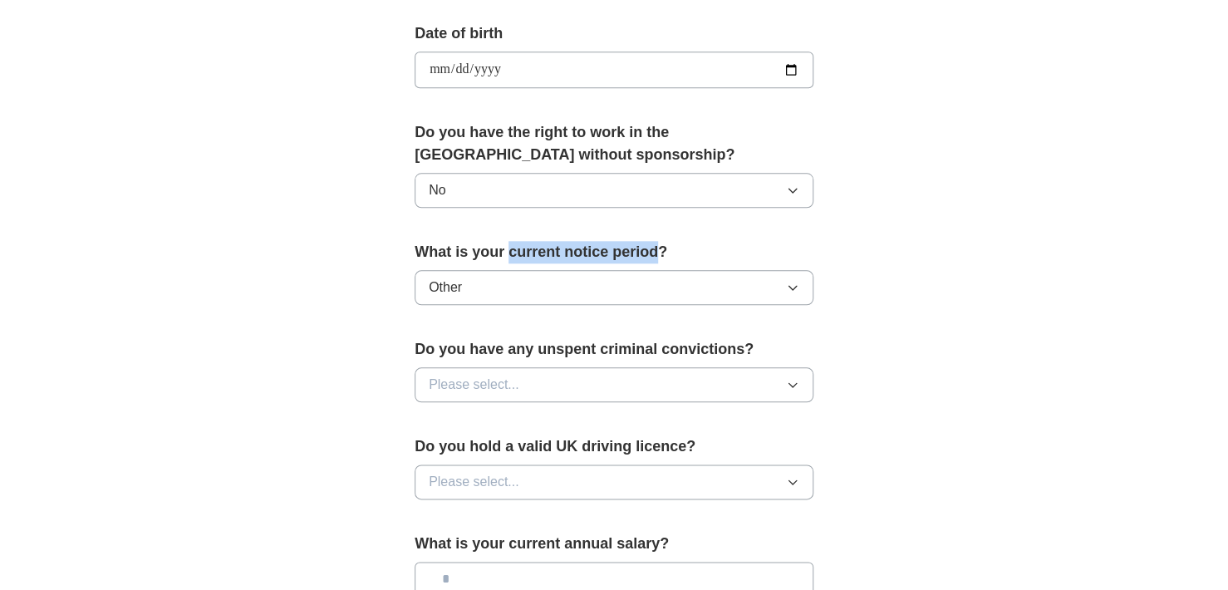
drag, startPoint x: 510, startPoint y: 244, endPoint x: 653, endPoint y: 250, distance: 143.0
click at [653, 250] on label "What is your current notice period?" at bounding box center [614, 252] width 399 height 22
copy label "current notice period"
click at [594, 283] on button "Other" at bounding box center [614, 287] width 399 height 35
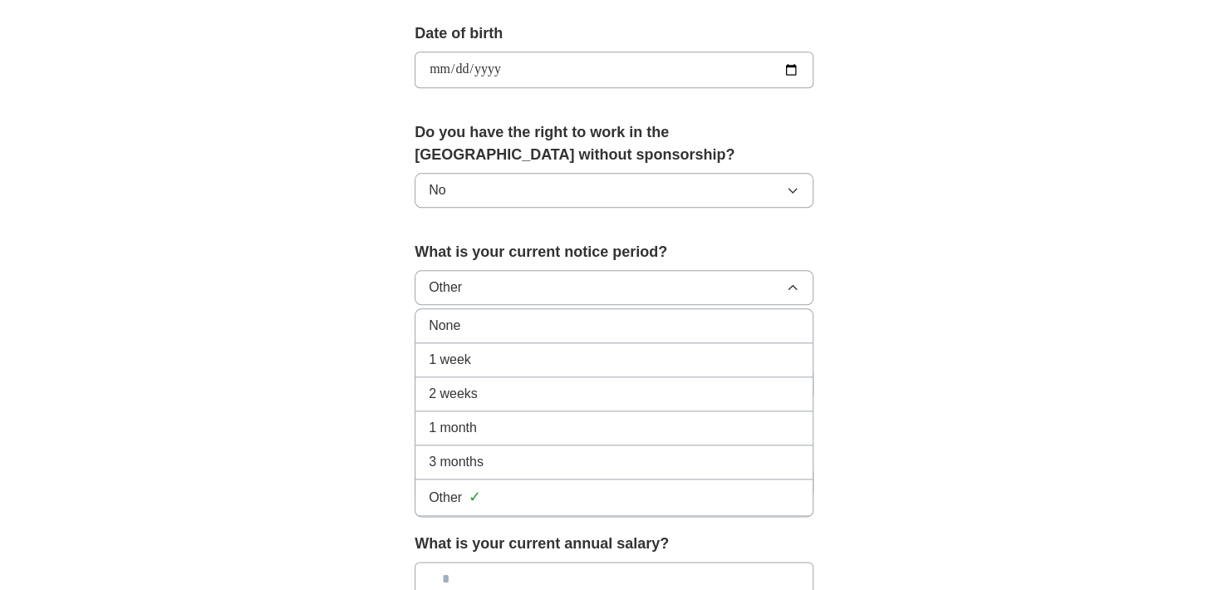
click at [552, 317] on div "None" at bounding box center [614, 326] width 371 height 20
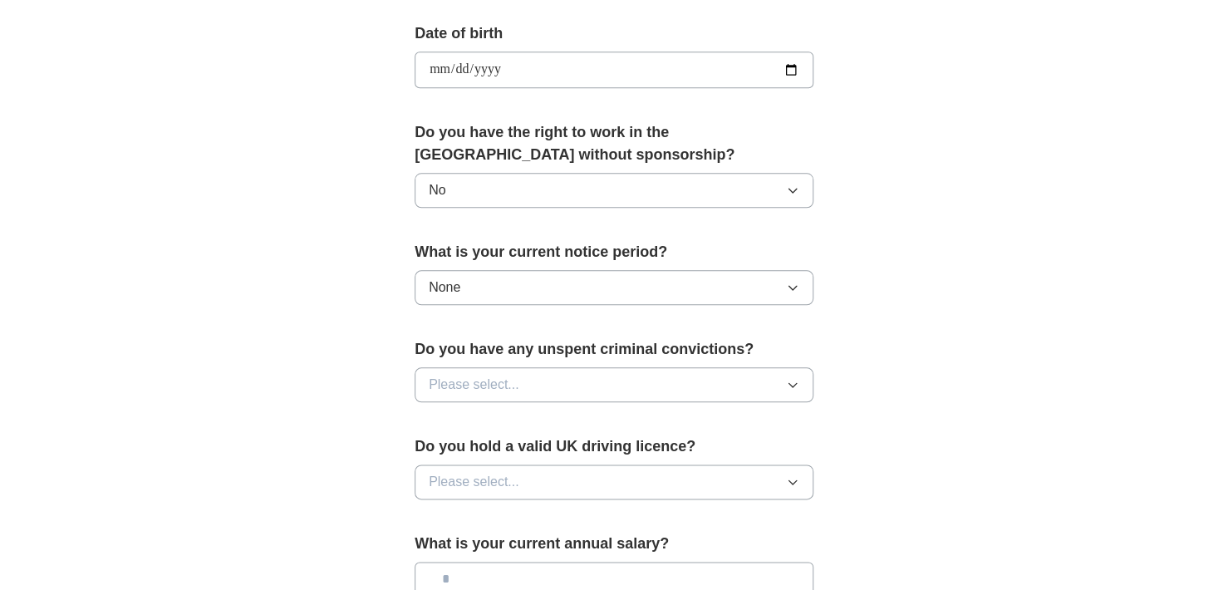
click at [568, 386] on button "Please select..." at bounding box center [614, 384] width 399 height 35
click at [527, 453] on div "No" at bounding box center [614, 457] width 371 height 20
click at [553, 481] on button "Please select..." at bounding box center [614, 481] width 399 height 35
drag, startPoint x: 518, startPoint y: 550, endPoint x: 528, endPoint y: 539, distance: 14.7
click at [517, 550] on div "No" at bounding box center [614, 554] width 371 height 20
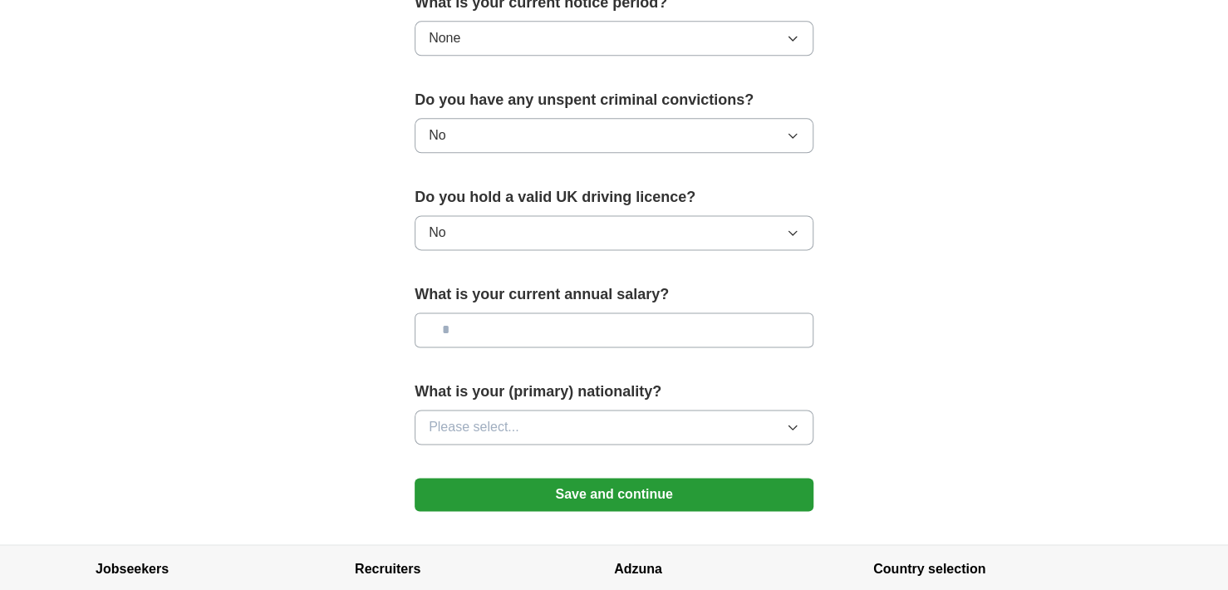
scroll to position [1080, 0]
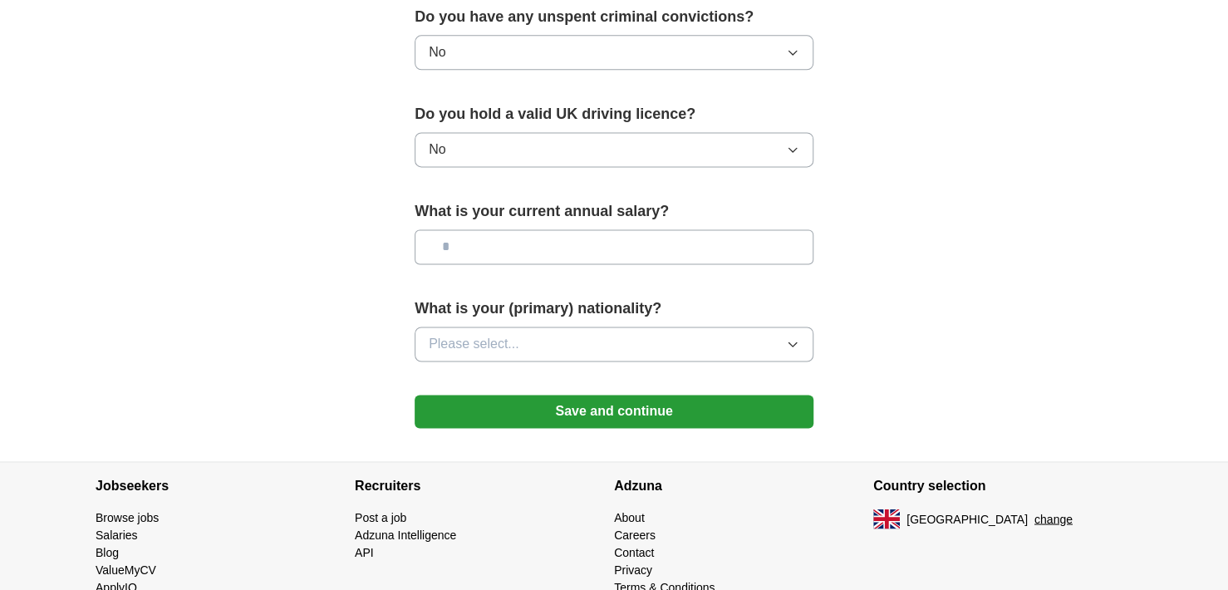
click at [522, 246] on input "text" at bounding box center [614, 246] width 399 height 35
click at [513, 341] on span "Please select..." at bounding box center [474, 344] width 91 height 20
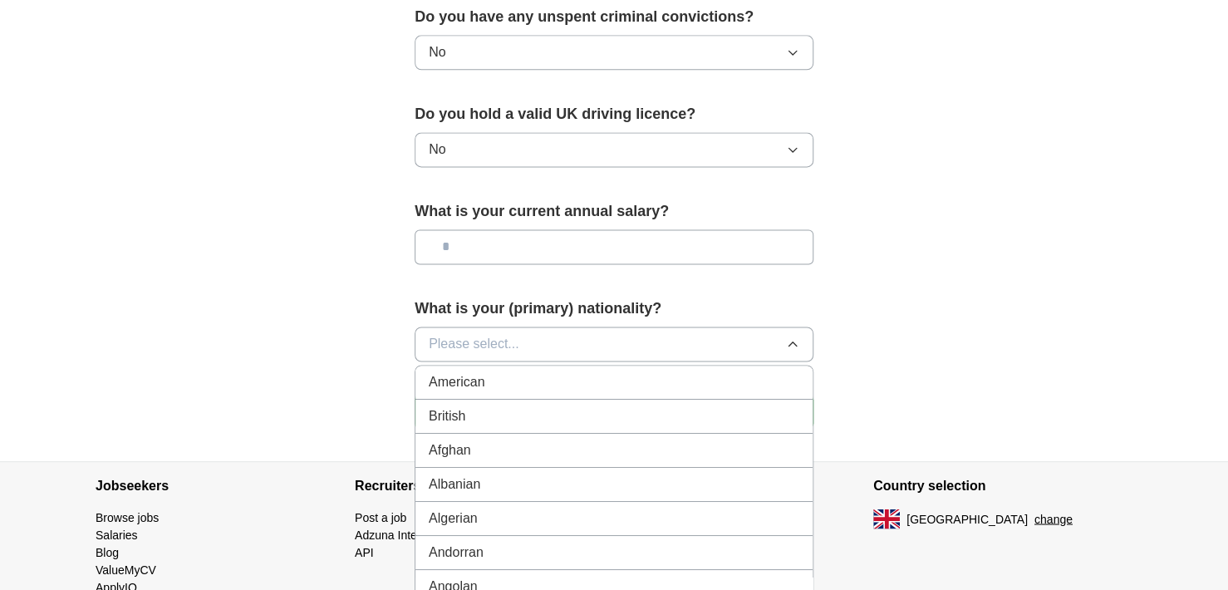
click at [512, 334] on span "Please select..." at bounding box center [474, 344] width 91 height 20
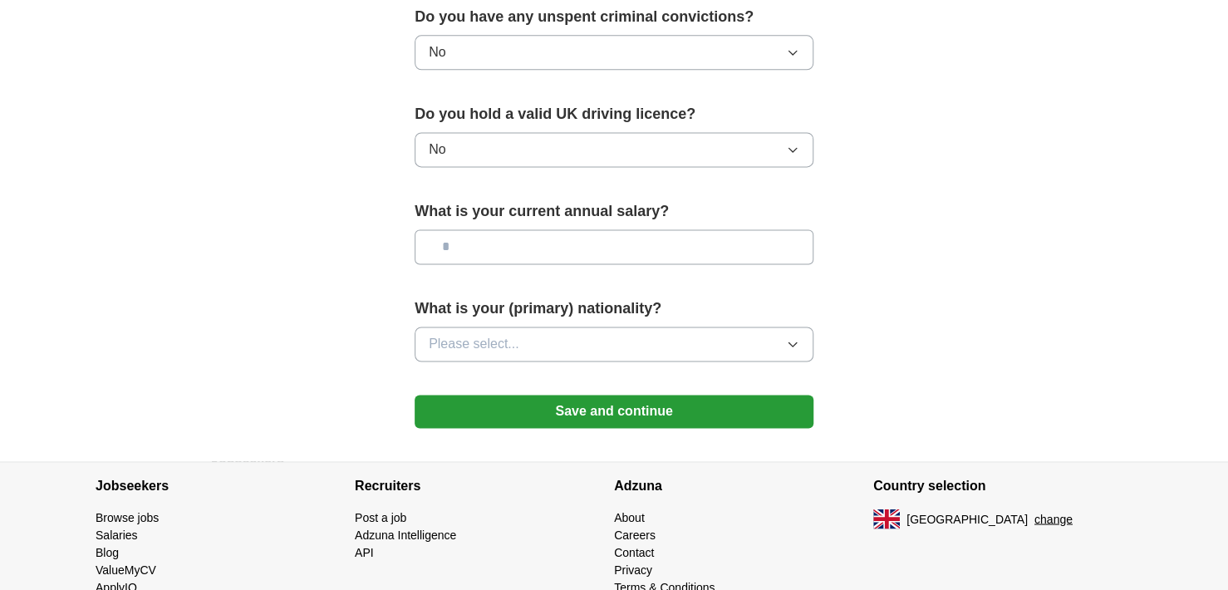
click at [512, 334] on span "Please select..." at bounding box center [474, 344] width 91 height 20
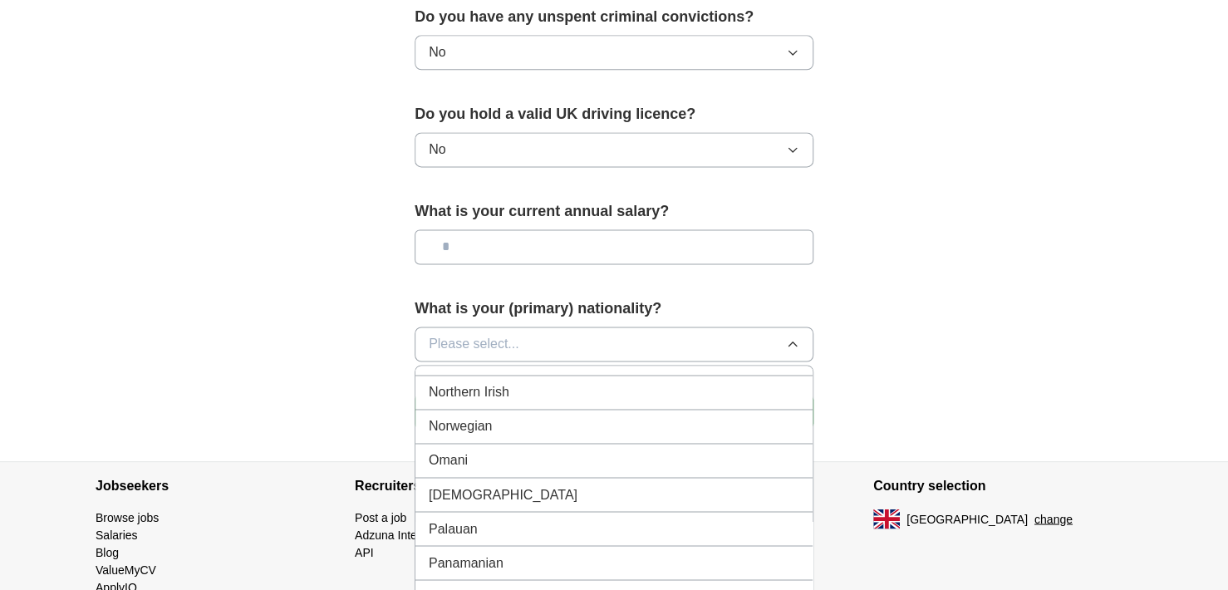
scroll to position [4570, 0]
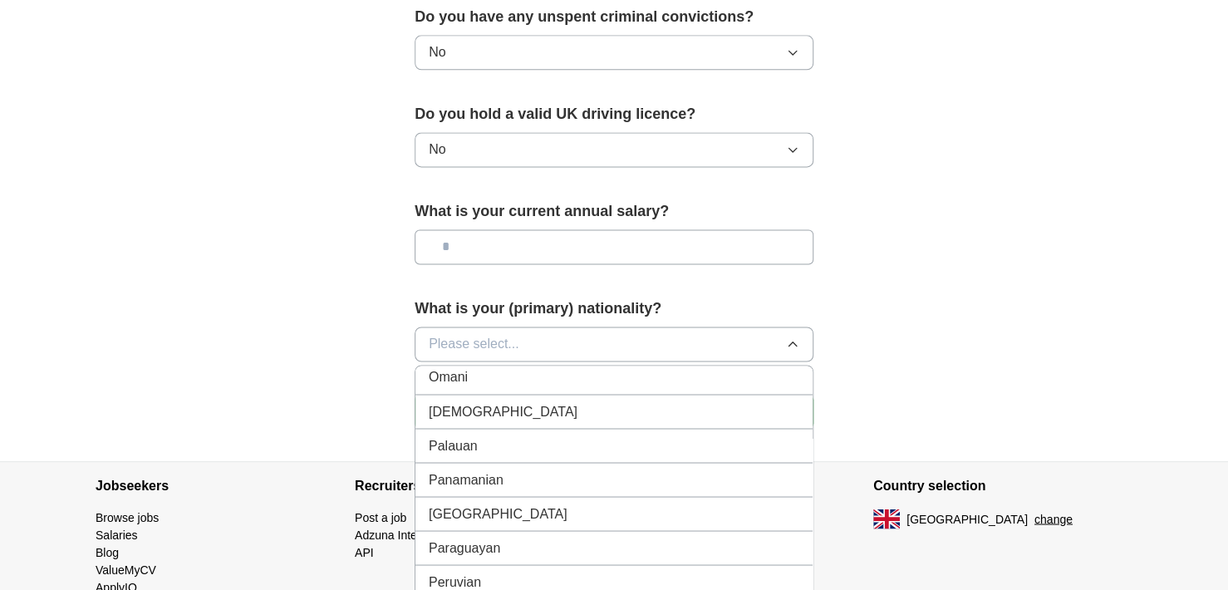
click at [484, 401] on div "[DEMOGRAPHIC_DATA]" at bounding box center [614, 411] width 371 height 20
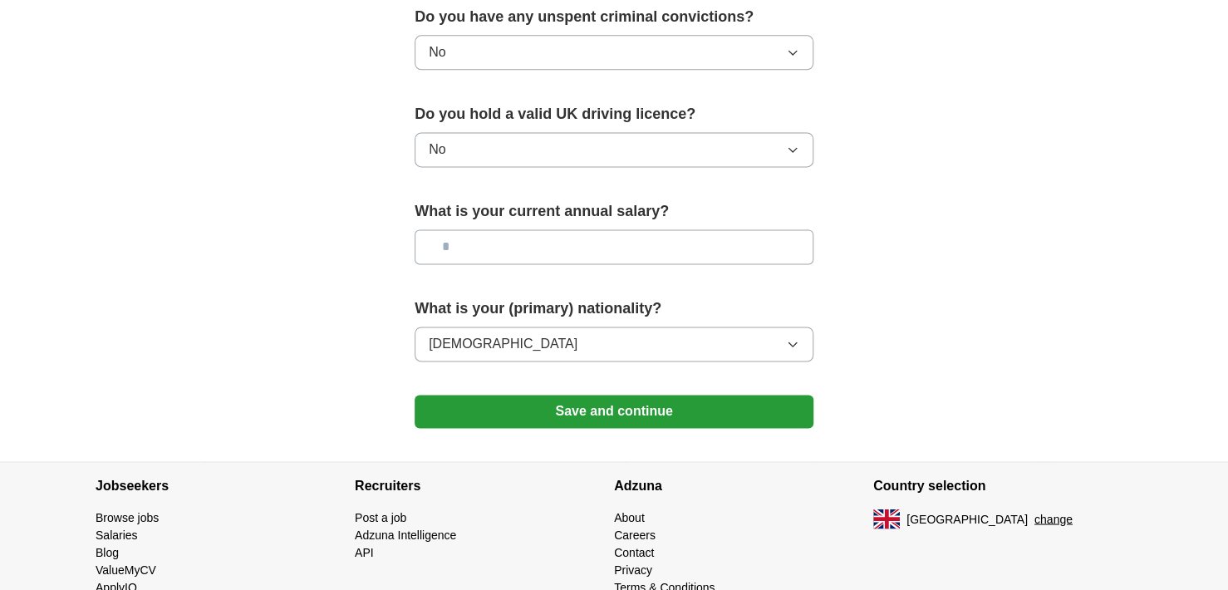
scroll to position [997, 0]
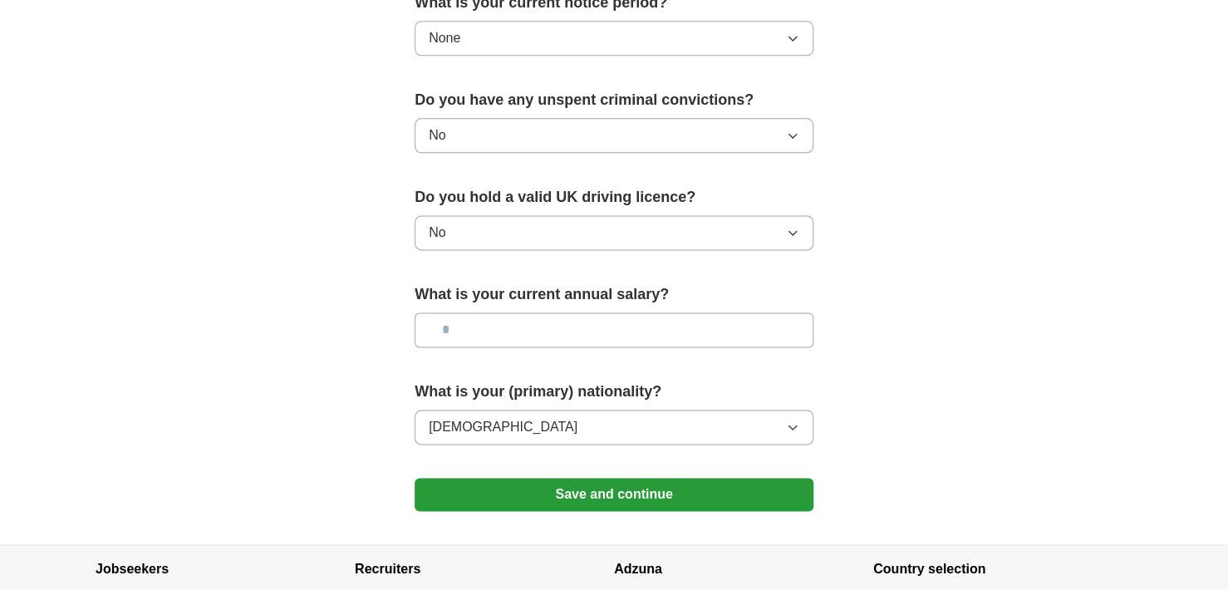
click at [503, 327] on input "text" at bounding box center [614, 329] width 399 height 35
click at [486, 478] on button "Save and continue" at bounding box center [614, 494] width 399 height 33
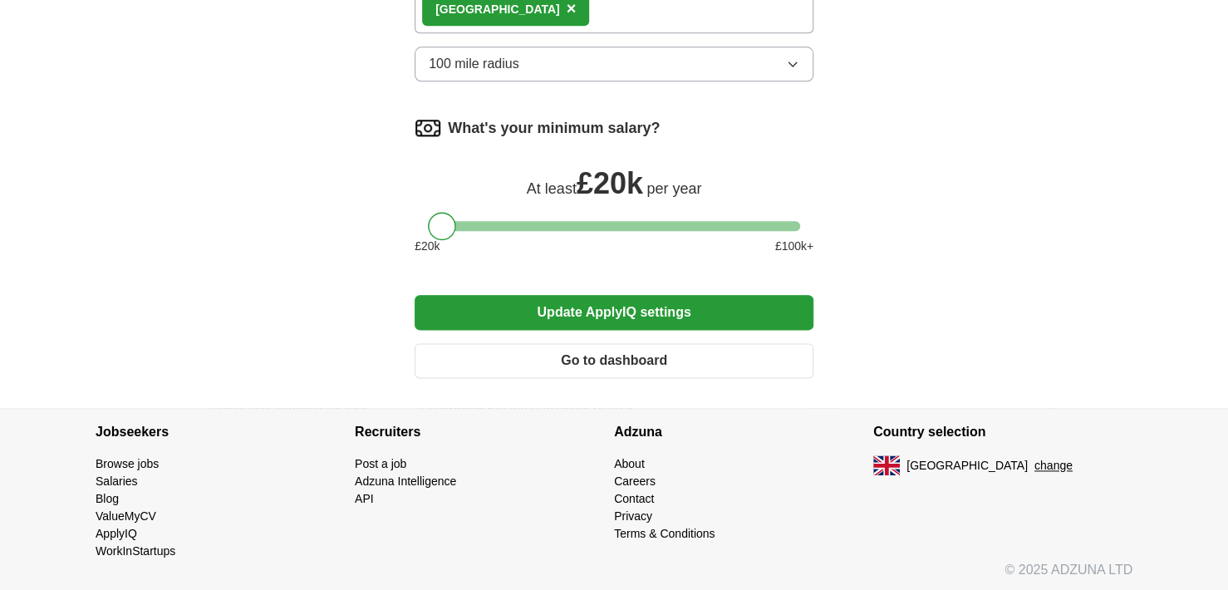
scroll to position [1260, 0]
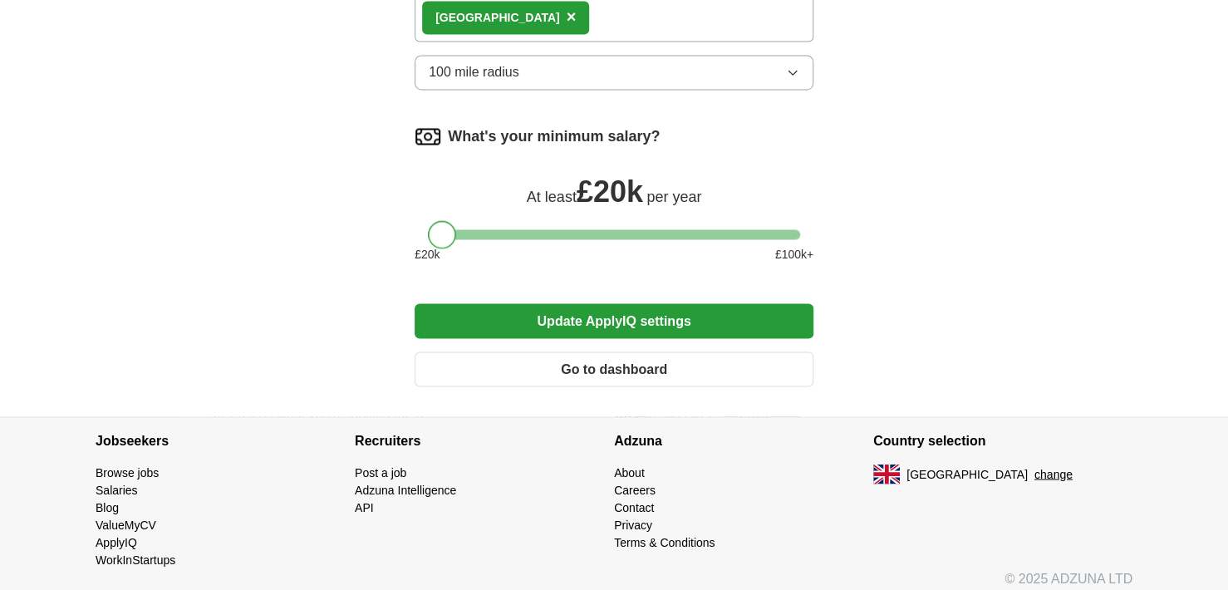
drag, startPoint x: 445, startPoint y: 224, endPoint x: 298, endPoint y: 219, distance: 147.2
click at [587, 312] on button "Update ApplyIQ settings" at bounding box center [614, 320] width 399 height 35
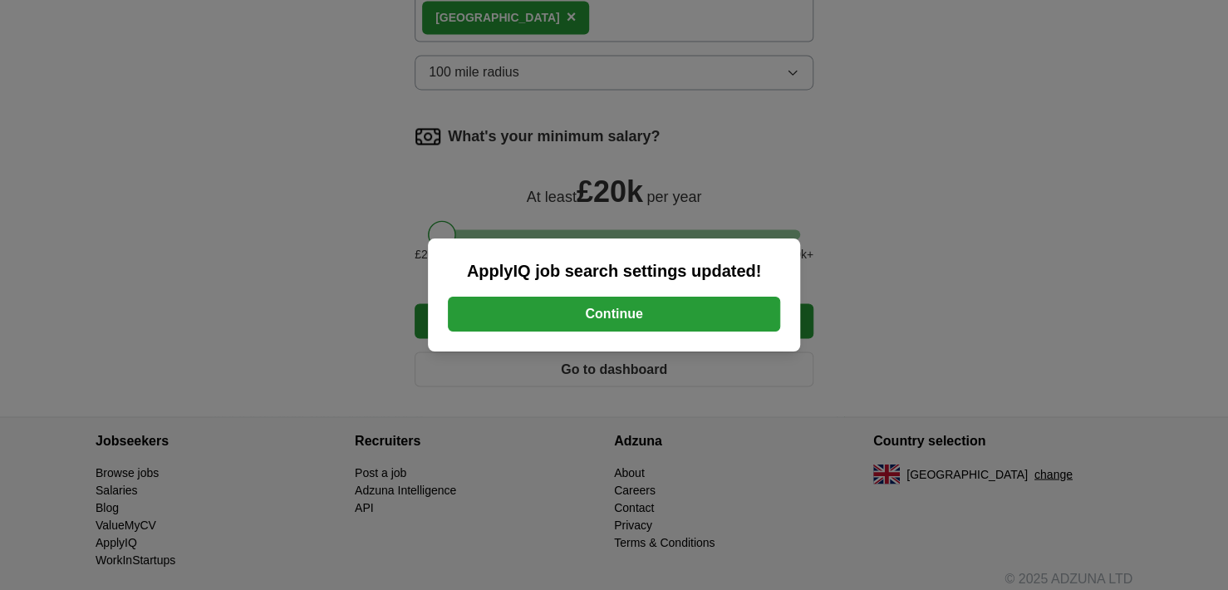
click at [644, 320] on button "Continue" at bounding box center [614, 314] width 332 height 35
